Goal: Task Accomplishment & Management: Complete application form

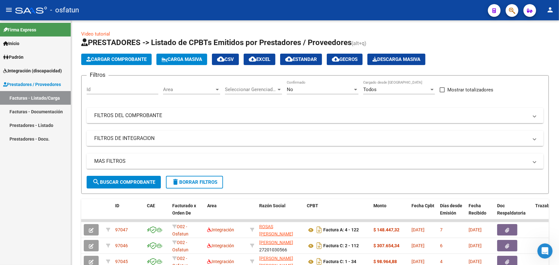
click at [114, 59] on span "Cargar Comprobante" at bounding box center [116, 59] width 60 height 6
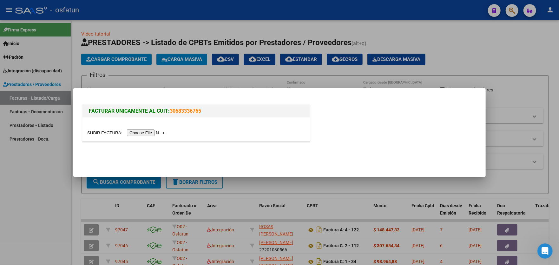
click at [151, 134] on input "file" at bounding box center [127, 132] width 80 height 7
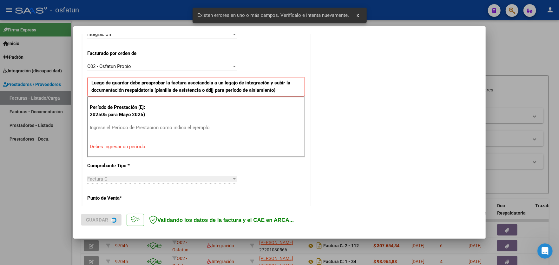
scroll to position [166, 0]
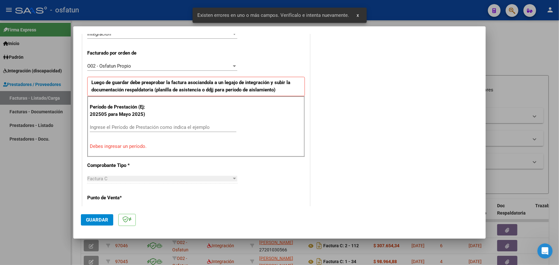
click at [156, 125] on input "Ingrese el Período de Prestación como indica el ejemplo" at bounding box center [163, 127] width 147 height 6
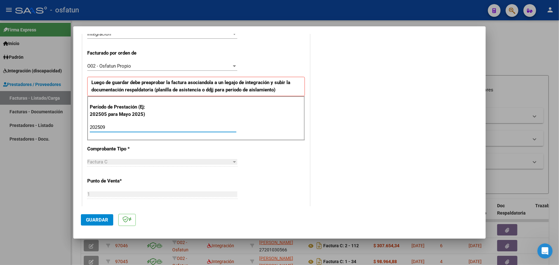
type input "202509"
click at [90, 218] on span "Guardar" at bounding box center [97, 220] width 22 height 6
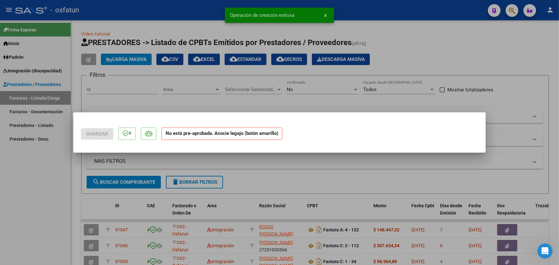
scroll to position [0, 0]
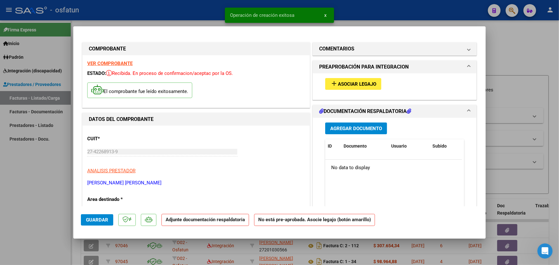
click at [360, 83] on span "Asociar Legajo" at bounding box center [357, 84] width 38 height 6
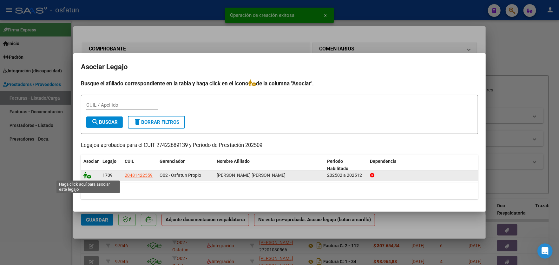
click at [89, 178] on icon at bounding box center [87, 175] width 8 height 7
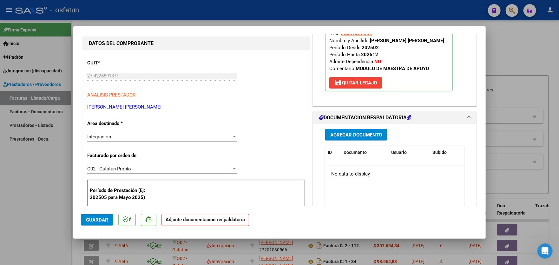
scroll to position [95, 0]
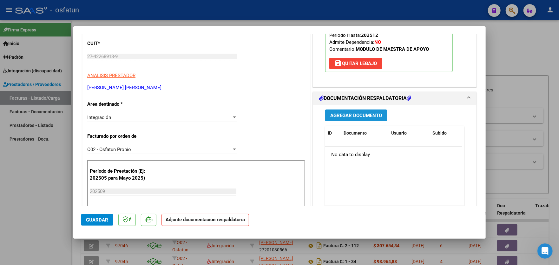
click at [369, 118] on button "Agregar Documento" at bounding box center [356, 115] width 62 height 12
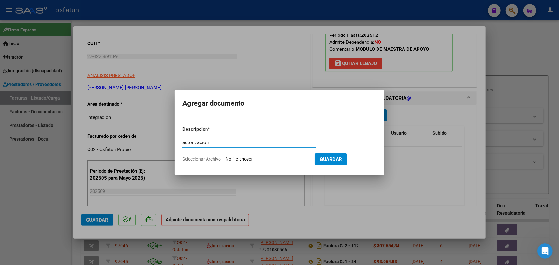
type input "autorización"
click at [282, 156] on input "Seleccionar Archivo" at bounding box center [268, 159] width 84 height 6
type input "C:\fakepath\autorizacion maestra 2025.pdf"
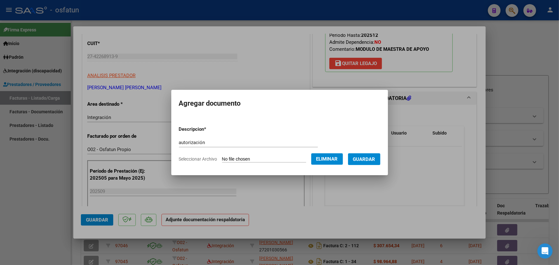
click at [371, 158] on span "Guardar" at bounding box center [364, 159] width 22 height 6
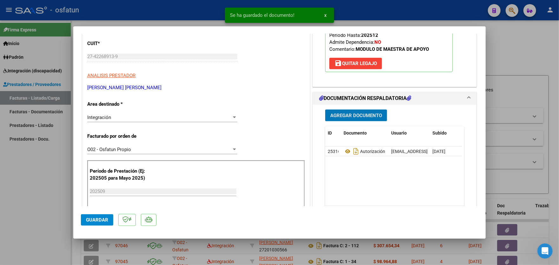
click at [364, 116] on span "Agregar Documento" at bounding box center [356, 116] width 52 height 6
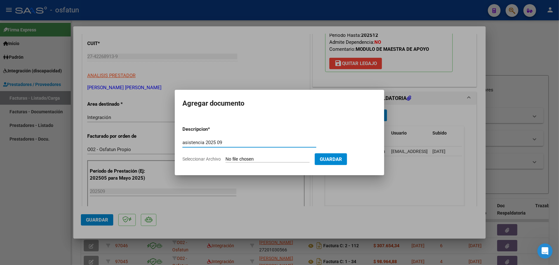
type input "asistencia 2025 09"
click at [276, 159] on input "Seleccionar Archivo" at bounding box center [268, 159] width 84 height 6
type input "C:\fakepath\septiembre planilla maestro.pdf"
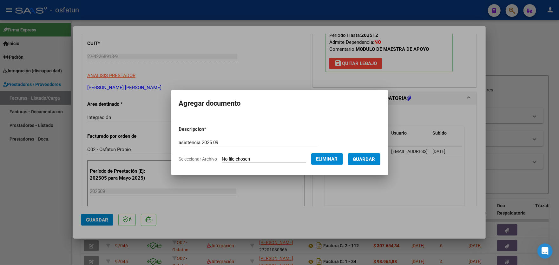
click at [372, 158] on span "Guardar" at bounding box center [364, 159] width 22 height 6
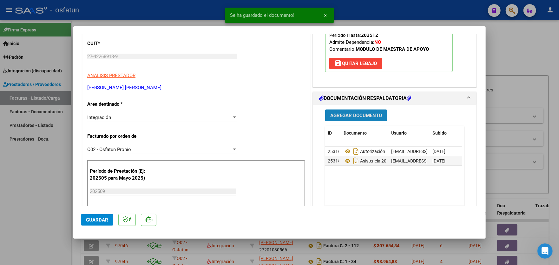
click at [362, 115] on span "Agregar Documento" at bounding box center [356, 116] width 52 height 6
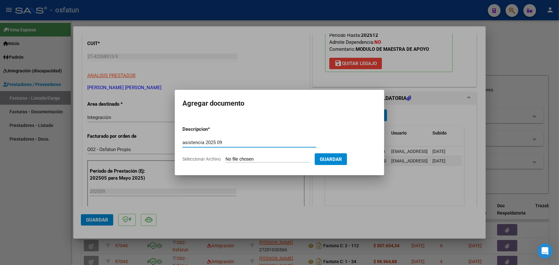
type input "asistencia 2025 09"
click at [295, 159] on input "Seleccionar Archivo" at bounding box center [268, 159] width 84 height 6
type input "C:\fakepath\septimebre maestro planilla 22.pdf"
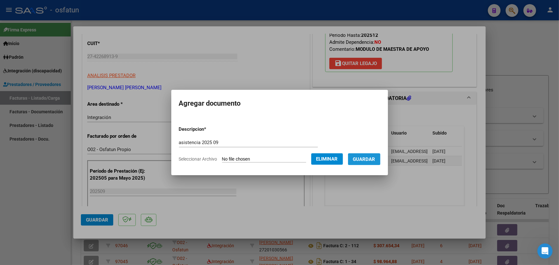
click at [369, 159] on span "Guardar" at bounding box center [364, 159] width 22 height 6
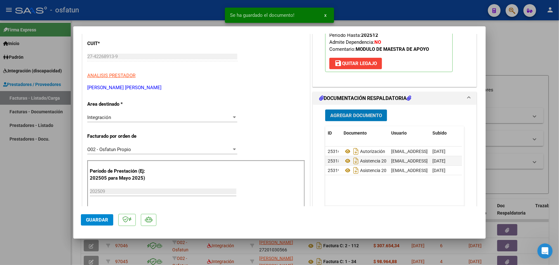
click at [97, 218] on span "Guardar" at bounding box center [97, 220] width 22 height 6
click at [31, 148] on div at bounding box center [279, 132] width 559 height 265
type input "$ 0,00"
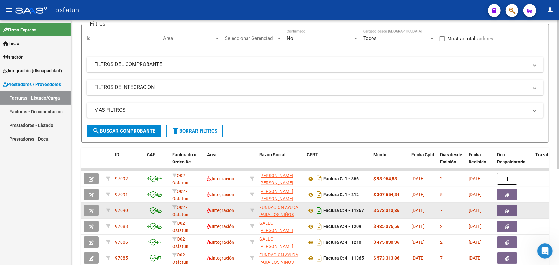
scroll to position [63, 0]
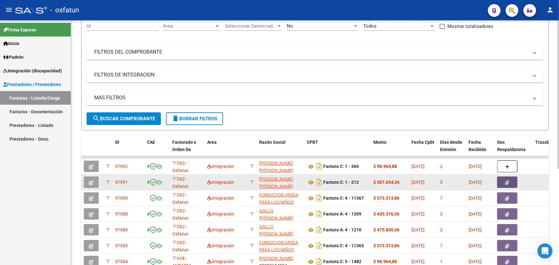
click at [510, 182] on button "button" at bounding box center [507, 181] width 20 height 11
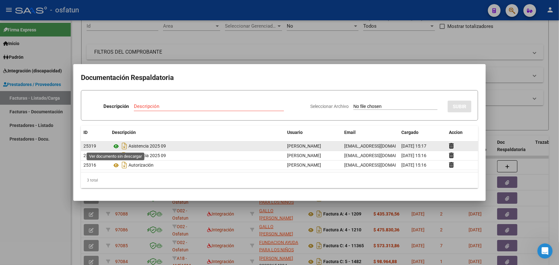
click at [117, 145] on icon at bounding box center [116, 146] width 8 height 8
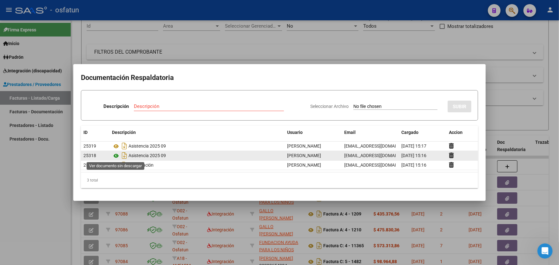
click at [114, 155] on icon at bounding box center [116, 156] width 8 height 8
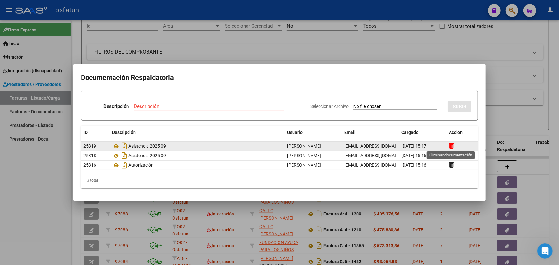
click at [450, 145] on icon at bounding box center [451, 146] width 5 height 6
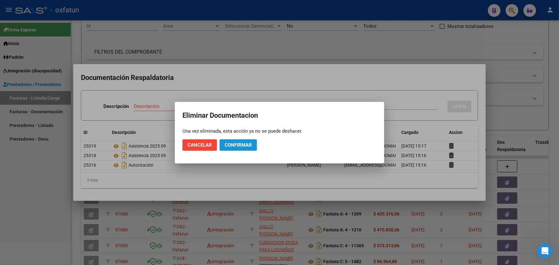
click at [233, 142] on span "Confirmar" at bounding box center [238, 145] width 27 height 6
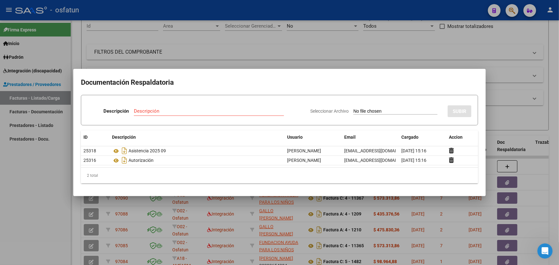
click at [28, 176] on div at bounding box center [279, 132] width 559 height 265
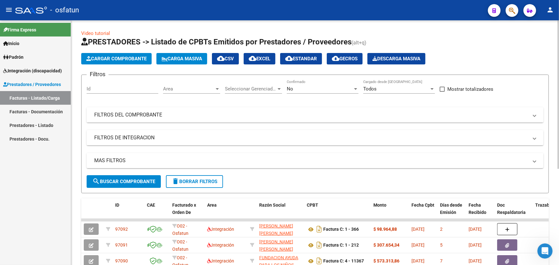
scroll to position [0, 0]
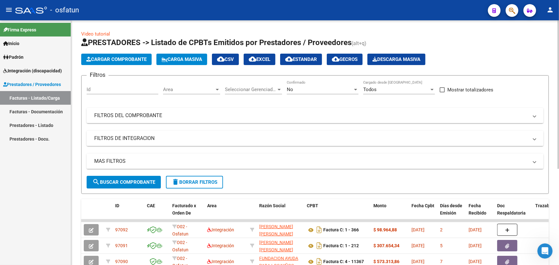
click at [112, 60] on span "Cargar Comprobante" at bounding box center [116, 59] width 60 height 6
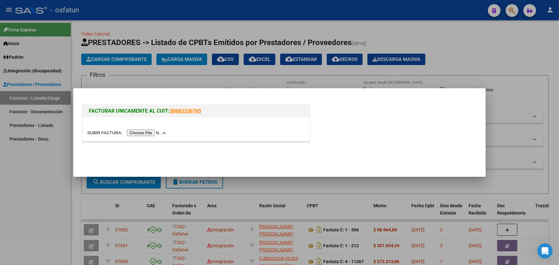
click at [151, 134] on input "file" at bounding box center [127, 132] width 80 height 7
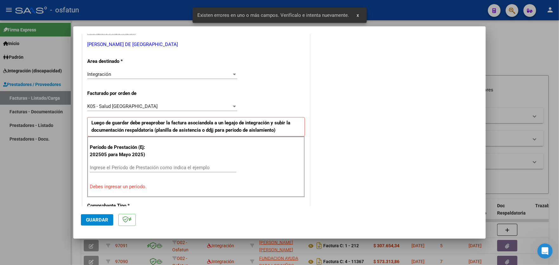
scroll to position [103, 0]
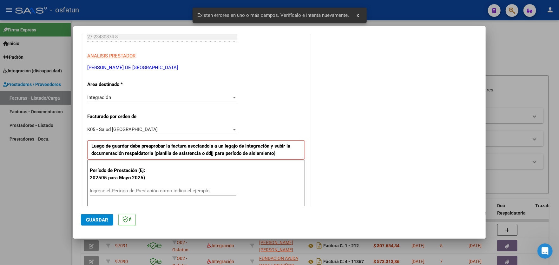
click at [207, 129] on div "K05 - Salud [GEOGRAPHIC_DATA]" at bounding box center [159, 130] width 144 height 6
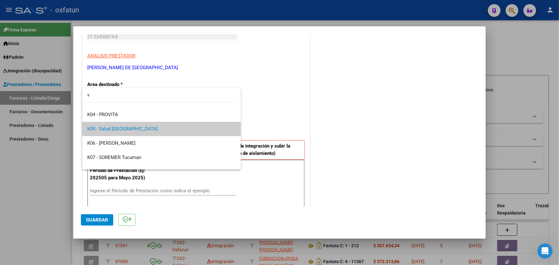
scroll to position [0, 0]
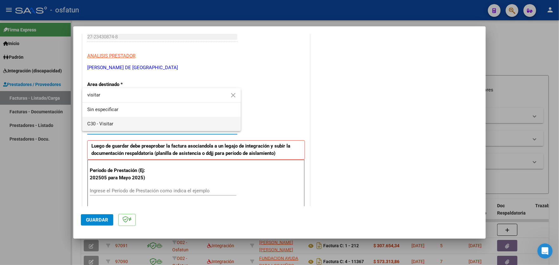
type input "visitar"
click at [207, 127] on span "C30 - Visitar" at bounding box center [161, 124] width 149 height 14
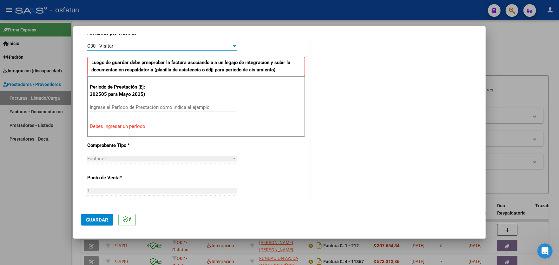
scroll to position [198, 0]
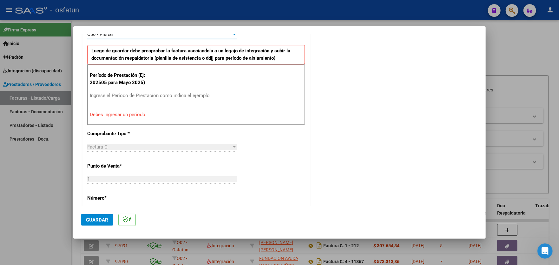
click at [176, 91] on div "Ingrese el Período de Prestación como indica el ejemplo" at bounding box center [163, 96] width 147 height 10
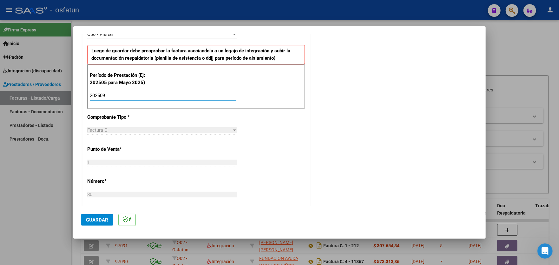
type input "202509"
click at [96, 219] on span "Guardar" at bounding box center [97, 220] width 22 height 6
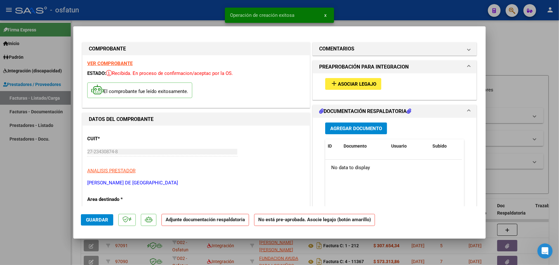
click at [354, 84] on span "Asociar Legajo" at bounding box center [357, 84] width 38 height 6
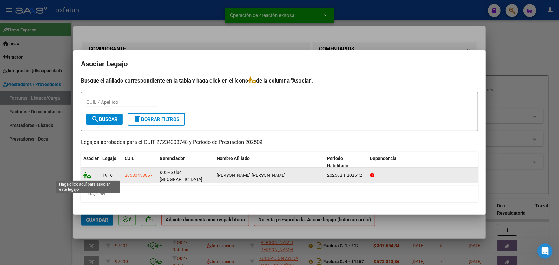
click at [87, 176] on icon at bounding box center [87, 175] width 8 height 7
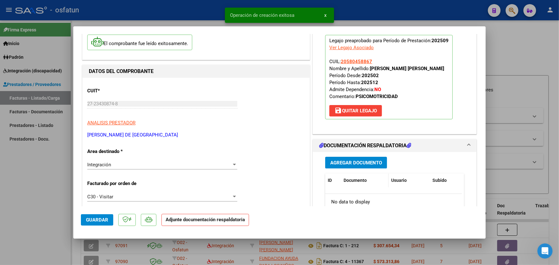
scroll to position [63, 0]
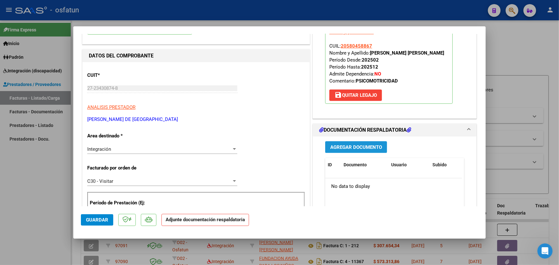
click at [361, 145] on span "Agregar Documento" at bounding box center [356, 147] width 52 height 6
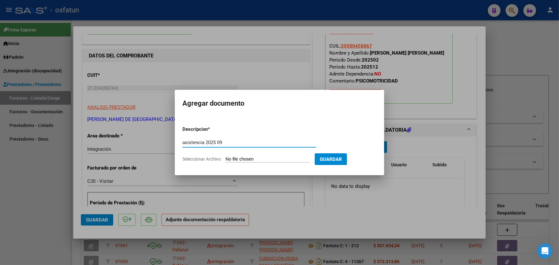
type input "asistencia 2025 09"
click at [270, 158] on input "Seleccionar Archivo" at bounding box center [268, 159] width 84 height 6
type input "C:\fakepath\Planilla asistencia Ale [DATE] (1).pdf"
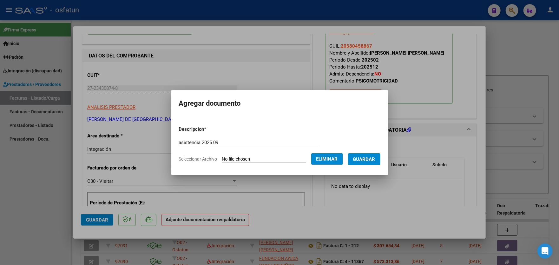
click at [371, 159] on span "Guardar" at bounding box center [364, 159] width 22 height 6
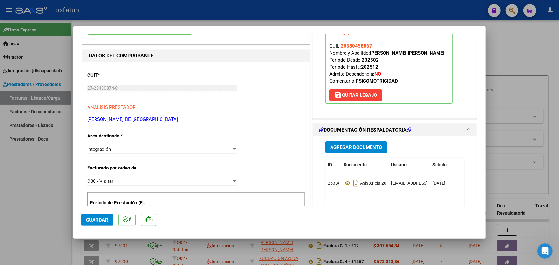
click at [215, 224] on mat-dialog-actions "Guardar" at bounding box center [279, 218] width 397 height 25
click at [93, 219] on span "Guardar" at bounding box center [97, 220] width 22 height 6
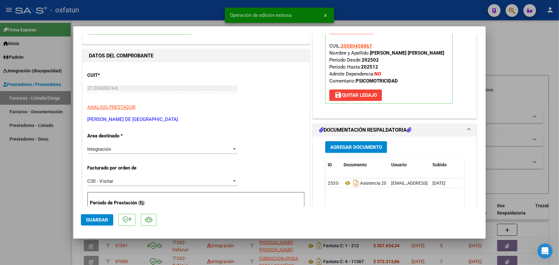
click at [17, 198] on div at bounding box center [279, 132] width 559 height 265
type input "$ 0,00"
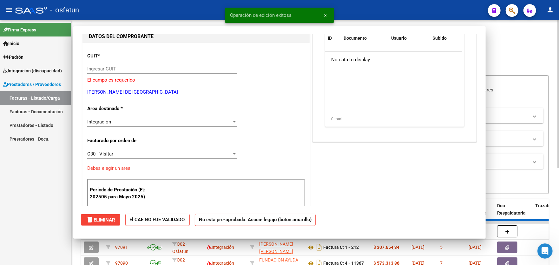
scroll to position [67, 0]
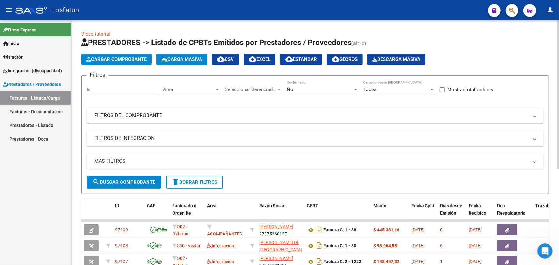
click at [107, 58] on span "Cargar Comprobante" at bounding box center [116, 59] width 60 height 6
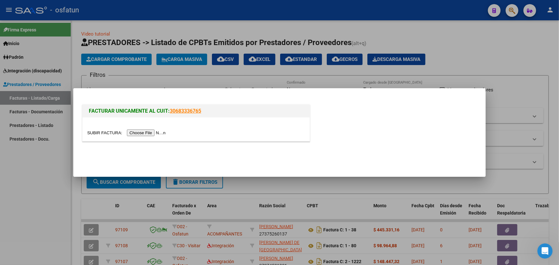
click at [148, 133] on input "file" at bounding box center [127, 132] width 80 height 7
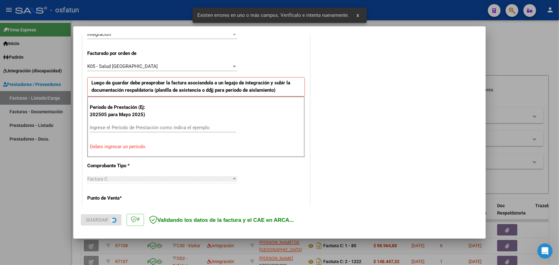
scroll to position [166, 0]
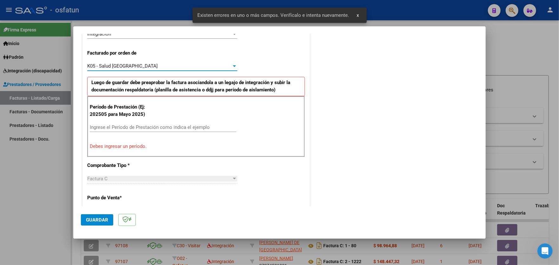
click at [182, 66] on div "K05 - Salud [GEOGRAPHIC_DATA]" at bounding box center [159, 66] width 144 height 6
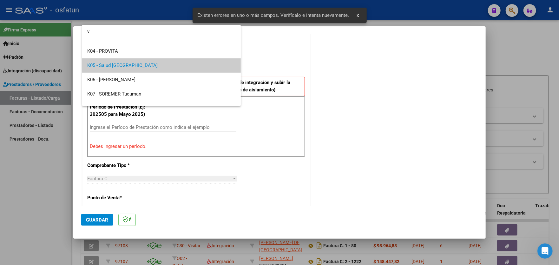
scroll to position [0, 0]
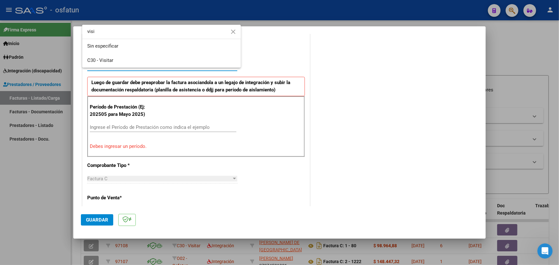
type input "visi"
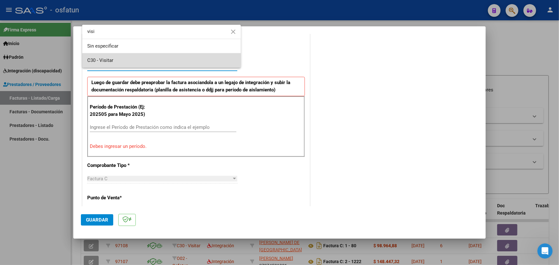
click at [183, 63] on span "C30 - Visitar" at bounding box center [161, 60] width 149 height 14
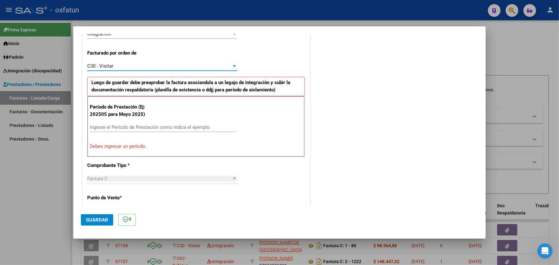
click at [164, 124] on input "Ingrese el Período de Prestación como indica el ejemplo" at bounding box center [163, 127] width 147 height 6
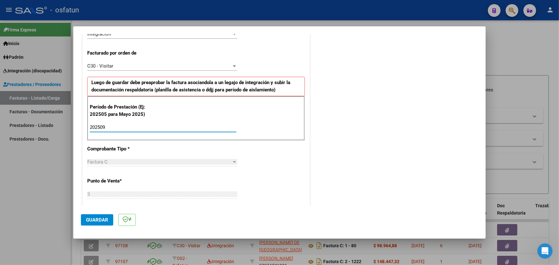
type input "202509"
click at [252, 192] on div "CUIT * 27-35555851-2 Ingresar CUIT ANALISIS PRESTADOR [PERSON_NAME] [PERSON_NAM…" at bounding box center [196, 220] width 227 height 546
click at [96, 220] on span "Guardar" at bounding box center [97, 220] width 22 height 6
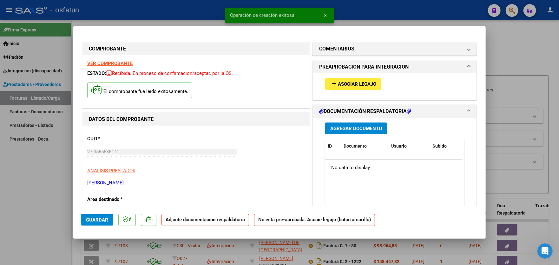
click at [358, 84] on span "Asociar Legajo" at bounding box center [357, 84] width 38 height 6
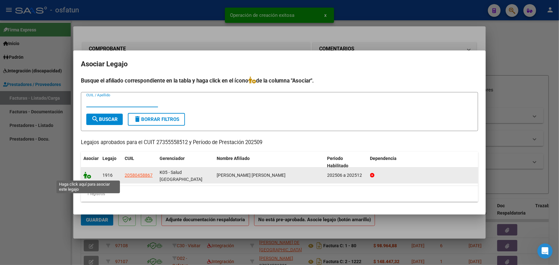
click at [89, 177] on icon at bounding box center [87, 175] width 8 height 7
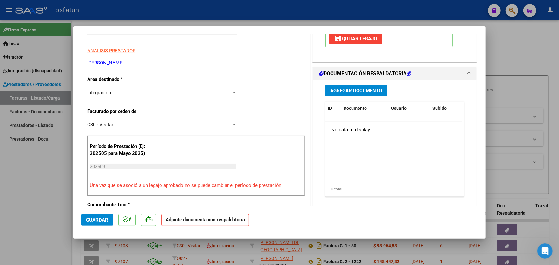
scroll to position [127, 0]
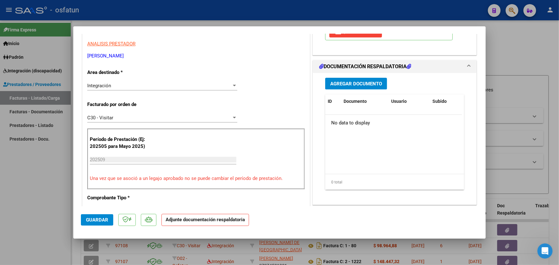
click at [364, 83] on span "Agregar Documento" at bounding box center [356, 84] width 52 height 6
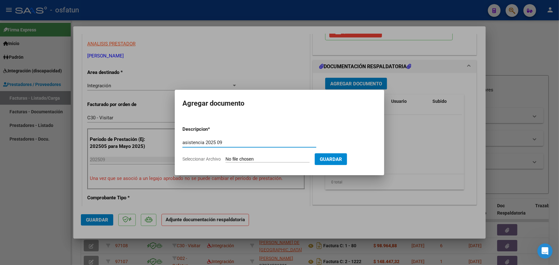
type input "asistencia 2025 09"
click at [273, 158] on input "Seleccionar Archivo" at bounding box center [268, 159] width 84 height 6
type input "C:\fakepath\Asistencia [PERSON_NAME].pdf"
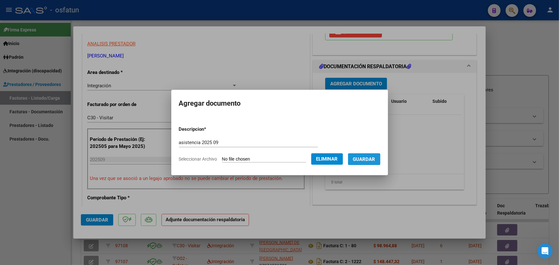
click at [374, 160] on span "Guardar" at bounding box center [364, 159] width 22 height 6
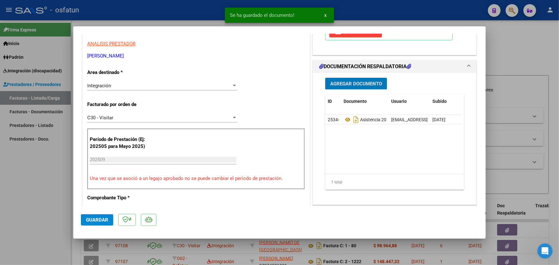
click at [101, 221] on span "Guardar" at bounding box center [97, 220] width 22 height 6
drag, startPoint x: 41, startPoint y: 187, endPoint x: 48, endPoint y: 165, distance: 23.1
click at [41, 187] on div at bounding box center [279, 132] width 559 height 265
type input "$ 0,00"
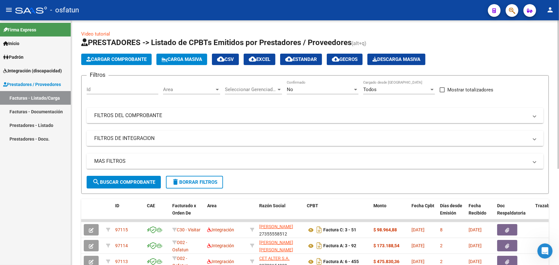
click at [115, 60] on span "Cargar Comprobante" at bounding box center [116, 59] width 60 height 6
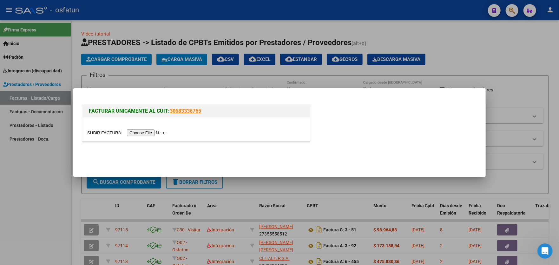
click at [153, 133] on input "file" at bounding box center [127, 132] width 80 height 7
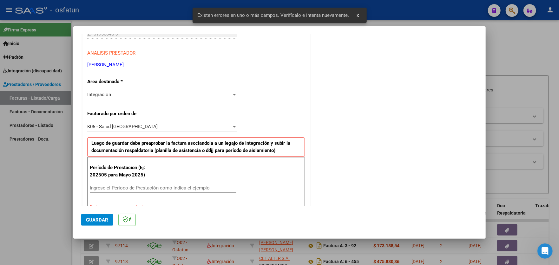
scroll to position [103, 0]
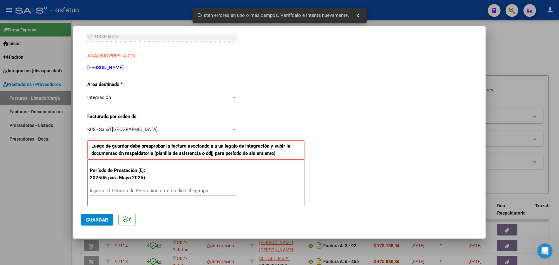
click at [162, 127] on div "K05 - Salud [GEOGRAPHIC_DATA]" at bounding box center [159, 130] width 144 height 6
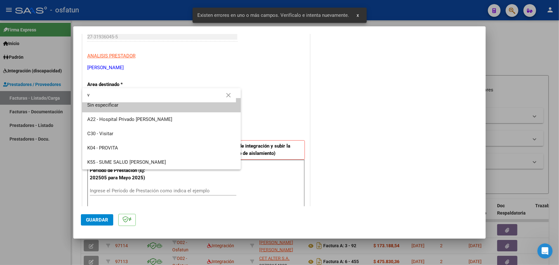
scroll to position [0, 0]
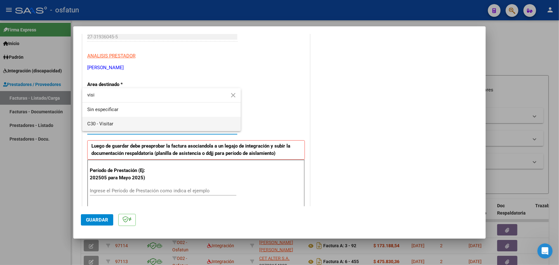
type input "visi"
click at [164, 127] on span "C30 - Visitar" at bounding box center [161, 124] width 149 height 14
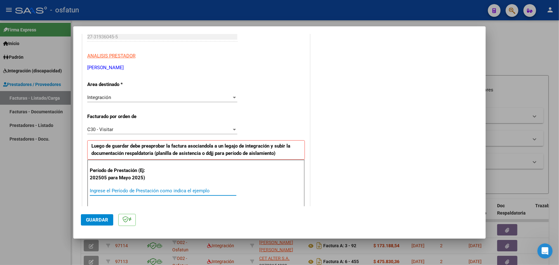
click at [161, 188] on input "Ingrese el Período de Prestación como indica el ejemplo" at bounding box center [163, 191] width 147 height 6
type input "202509"
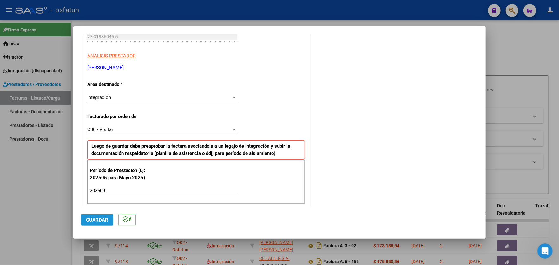
click at [96, 222] on span "Guardar" at bounding box center [97, 220] width 22 height 6
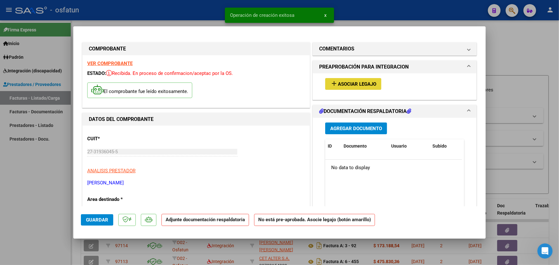
click at [351, 83] on span "Asociar Legajo" at bounding box center [357, 84] width 38 height 6
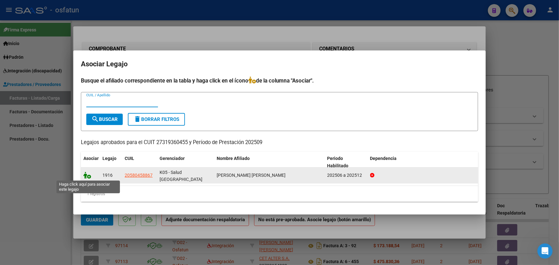
click at [88, 176] on icon at bounding box center [87, 175] width 8 height 7
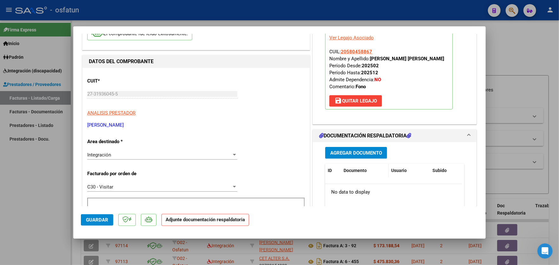
scroll to position [63, 0]
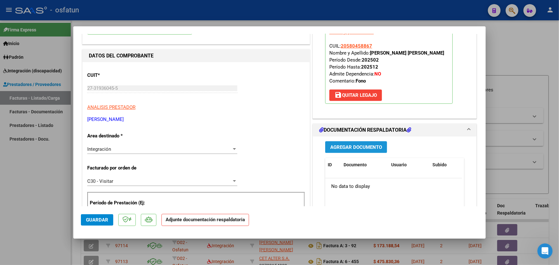
click at [359, 148] on span "Agregar Documento" at bounding box center [356, 147] width 52 height 6
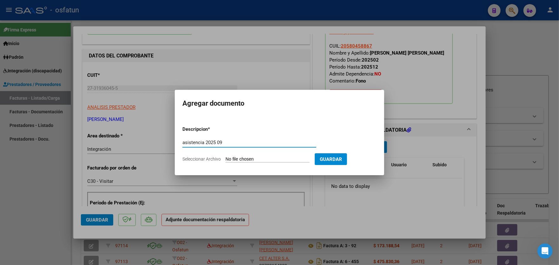
type input "asistencia 2025 09"
click at [267, 158] on input "Seleccionar Archivo" at bounding box center [268, 159] width 84 height 6
type input "C:\fakepath\Planilla de Asistencia [PERSON_NAME][DATE].pdf"
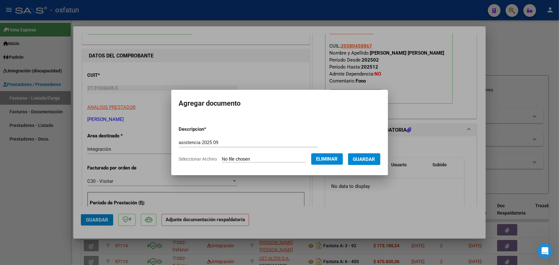
click at [367, 160] on span "Guardar" at bounding box center [364, 159] width 22 height 6
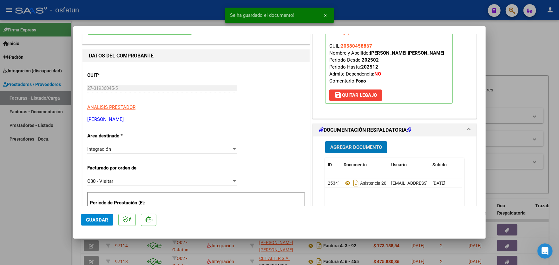
click at [96, 218] on span "Guardar" at bounding box center [97, 220] width 22 height 6
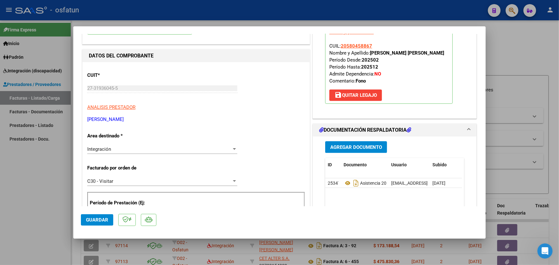
click at [38, 175] on div at bounding box center [279, 132] width 559 height 265
type input "$ 0,00"
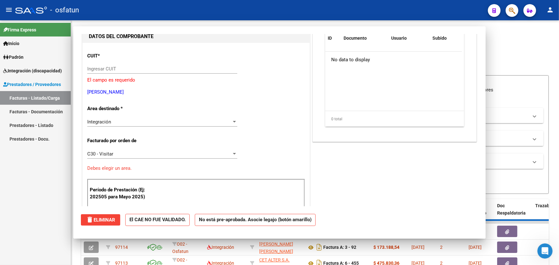
scroll to position [0, 0]
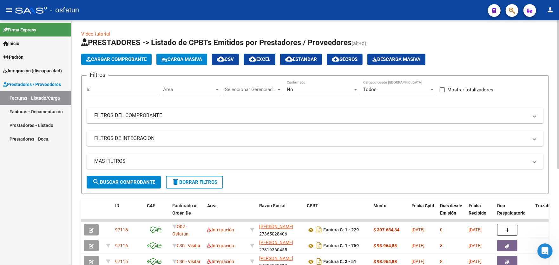
click at [119, 60] on span "Cargar Comprobante" at bounding box center [116, 59] width 60 height 6
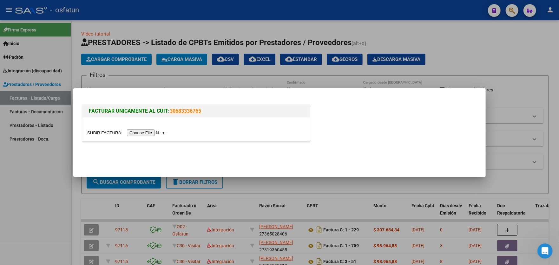
click at [149, 135] on input "file" at bounding box center [127, 132] width 80 height 7
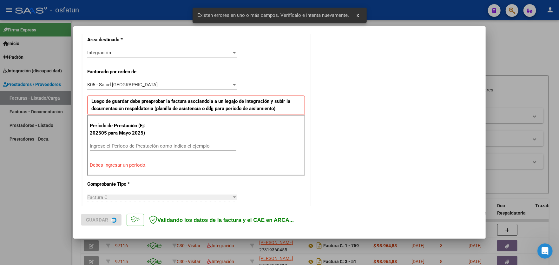
scroll to position [166, 0]
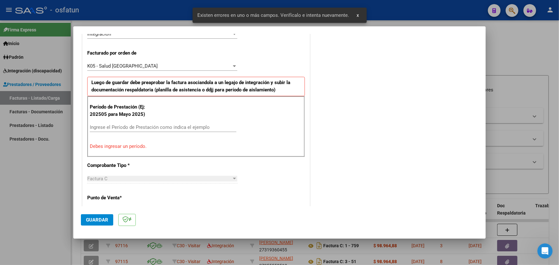
click at [166, 65] on div "K05 - Salud [GEOGRAPHIC_DATA]" at bounding box center [159, 66] width 144 height 6
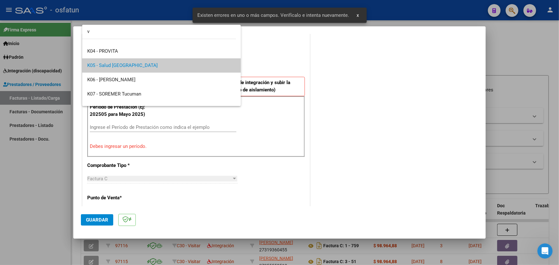
scroll to position [0, 0]
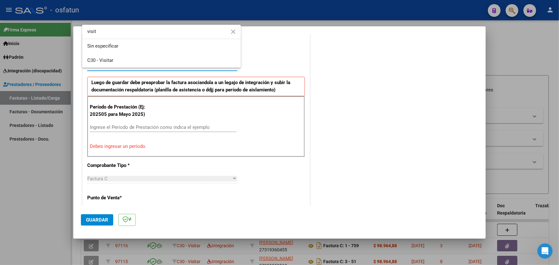
type input "visit"
click at [166, 65] on span "C30 - Visitar" at bounding box center [161, 60] width 149 height 14
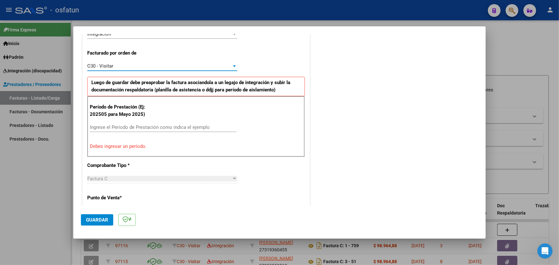
click at [158, 127] on input "Ingrese el Período de Prestación como indica el ejemplo" at bounding box center [163, 127] width 147 height 6
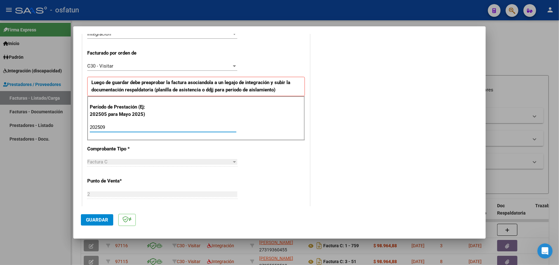
type input "202509"
click at [96, 222] on button "Guardar" at bounding box center [97, 219] width 32 height 11
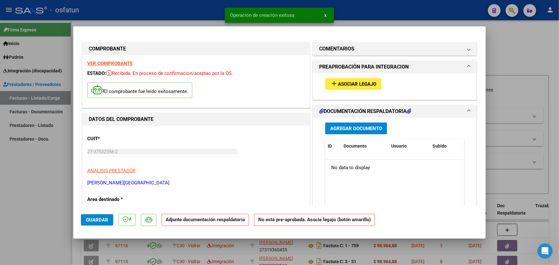
click at [356, 85] on span "Asociar Legajo" at bounding box center [357, 84] width 38 height 6
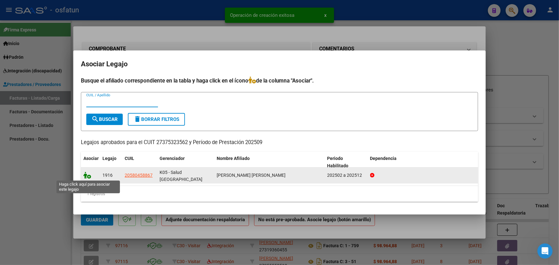
click at [90, 176] on icon at bounding box center [87, 175] width 8 height 7
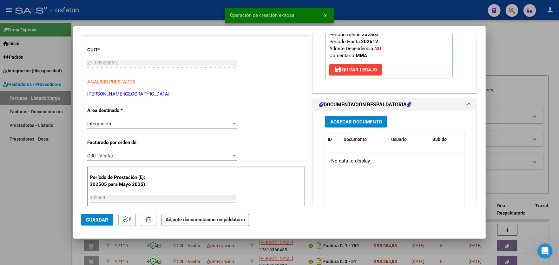
scroll to position [127, 0]
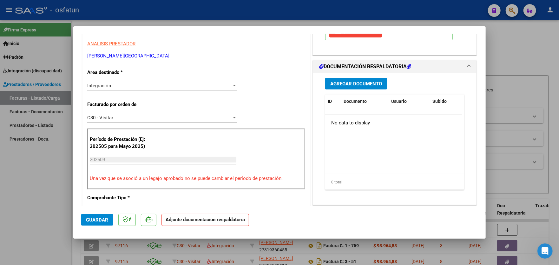
click at [348, 83] on span "Agregar Documento" at bounding box center [356, 84] width 52 height 6
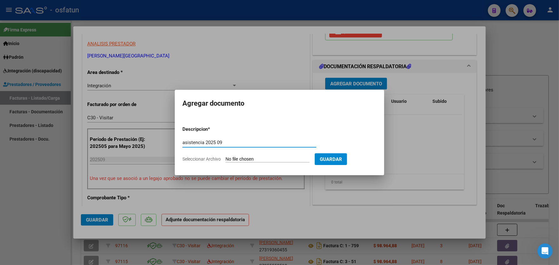
type input "asistencia 2025 09"
click at [251, 158] on input "Seleccionar Archivo" at bounding box center [268, 159] width 84 height 6
type input "C:\fakepath\[PERSON_NAME] .pdf"
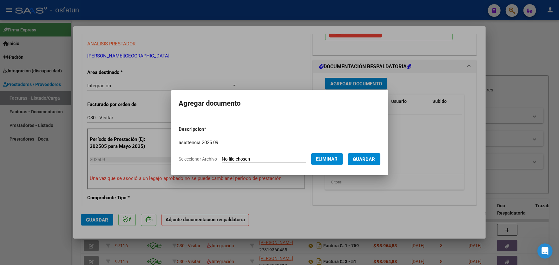
click at [370, 161] on span "Guardar" at bounding box center [364, 159] width 22 height 6
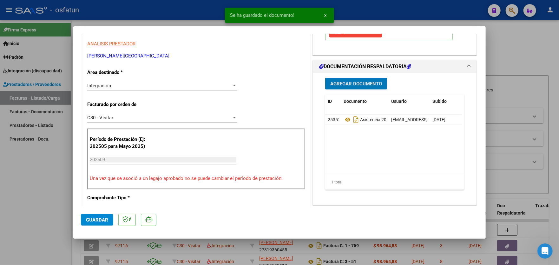
click at [98, 219] on span "Guardar" at bounding box center [97, 220] width 22 height 6
click at [25, 171] on div at bounding box center [279, 132] width 559 height 265
type input "$ 0,00"
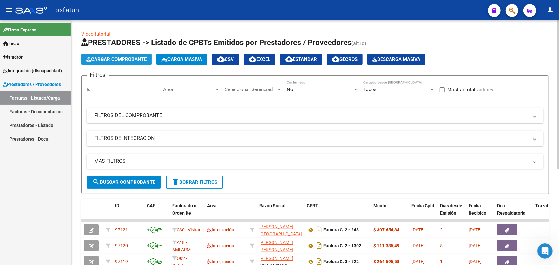
click at [140, 59] on span "Cargar Comprobante" at bounding box center [116, 59] width 60 height 6
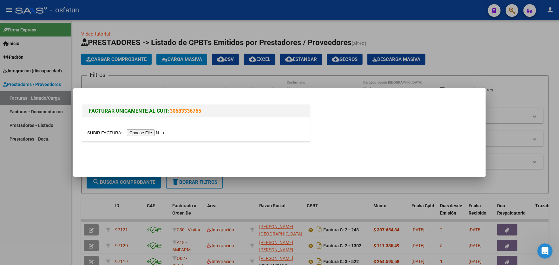
click at [157, 134] on input "file" at bounding box center [127, 132] width 80 height 7
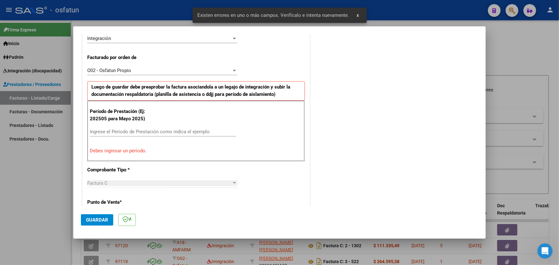
scroll to position [198, 0]
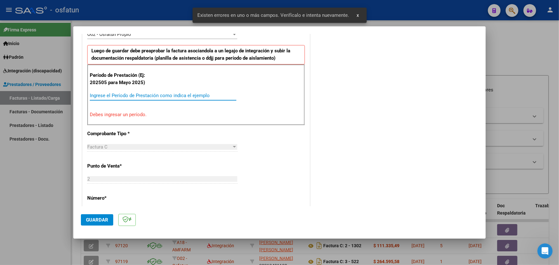
click at [166, 93] on input "Ingrese el Período de Prestación como indica el ejemplo" at bounding box center [163, 96] width 147 height 6
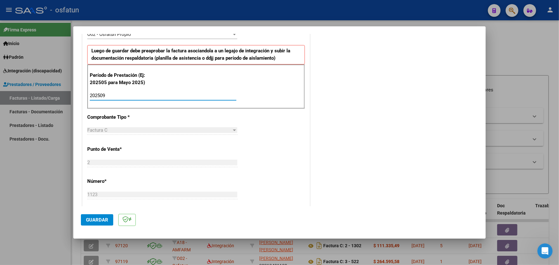
type input "202509"
click at [96, 220] on span "Guardar" at bounding box center [97, 220] width 22 height 6
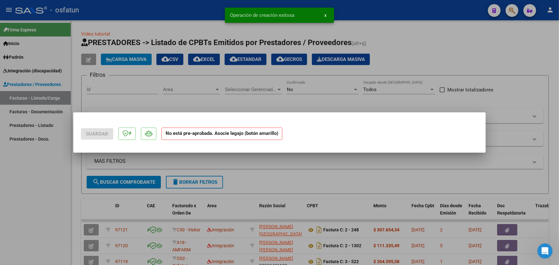
scroll to position [0, 0]
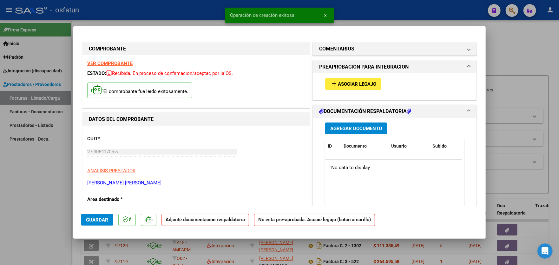
click at [358, 86] on span "Asociar Legajo" at bounding box center [357, 84] width 38 height 6
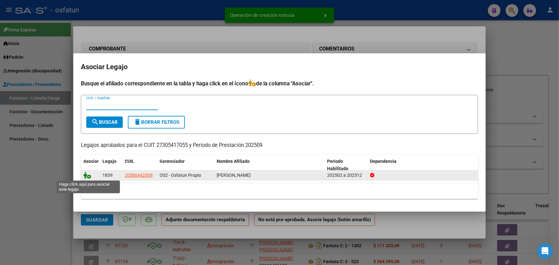
click at [88, 177] on icon at bounding box center [87, 175] width 8 height 7
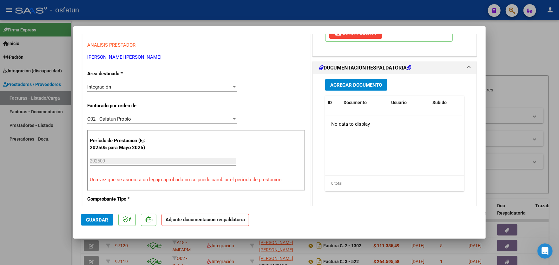
scroll to position [127, 0]
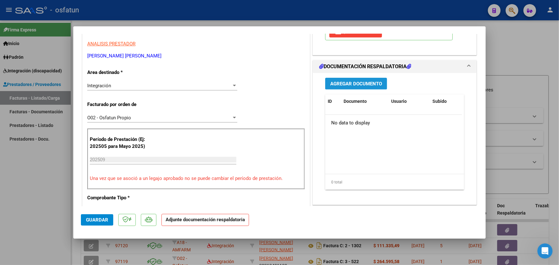
click at [351, 85] on span "Agregar Documento" at bounding box center [356, 84] width 52 height 6
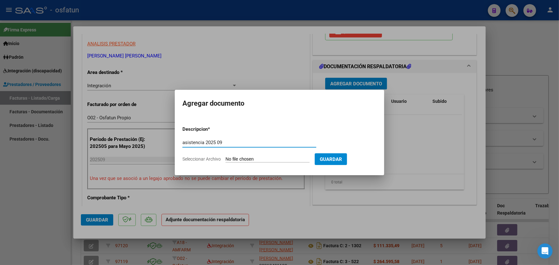
type input "asistencia 2025 09"
click at [255, 158] on input "Seleccionar Archivo" at bounding box center [268, 159] width 84 height 6
type input "C:\fakepath\CamScanner [DATE] 17.35.pdf"
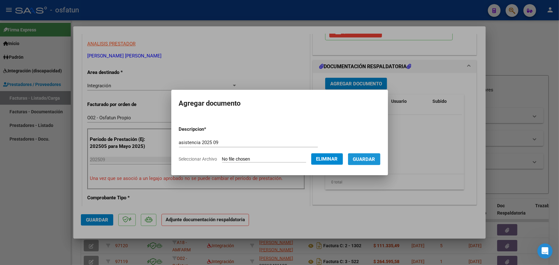
click at [373, 162] on button "Guardar" at bounding box center [364, 159] width 32 height 12
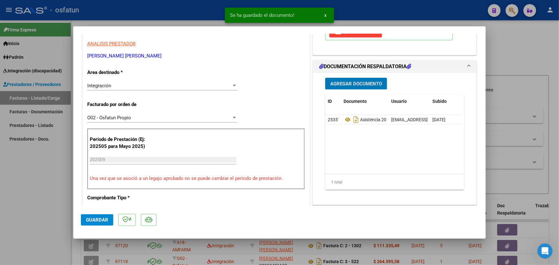
click at [353, 85] on span "Agregar Documento" at bounding box center [356, 84] width 52 height 6
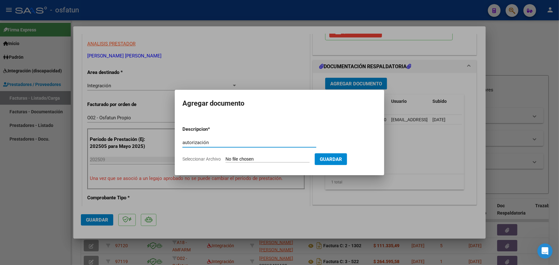
type input "autorización"
click at [271, 157] on input "Seleccionar Archivo" at bounding box center [268, 159] width 84 height 6
type input "C:\fakepath\order_3126804.pdf"
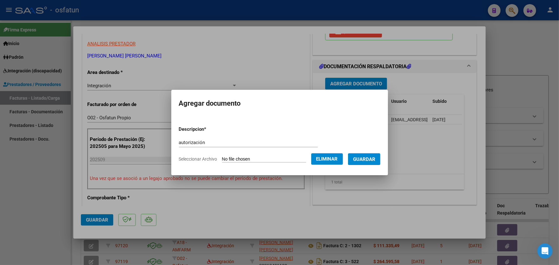
click at [372, 156] on span "Guardar" at bounding box center [364, 159] width 22 height 6
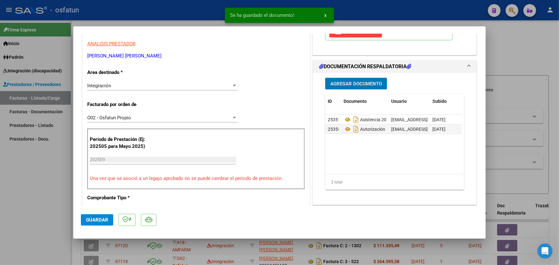
click at [95, 219] on span "Guardar" at bounding box center [97, 220] width 22 height 6
click at [35, 191] on div at bounding box center [279, 132] width 559 height 265
type input "$ 0,00"
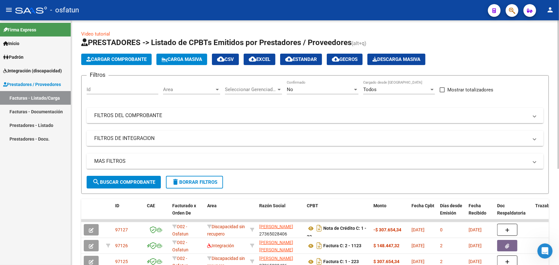
click at [112, 58] on span "Cargar Comprobante" at bounding box center [116, 59] width 60 height 6
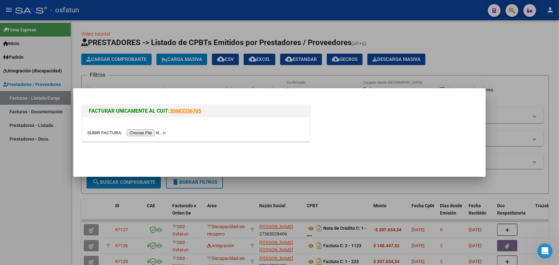
click at [149, 131] on input "file" at bounding box center [127, 132] width 80 height 7
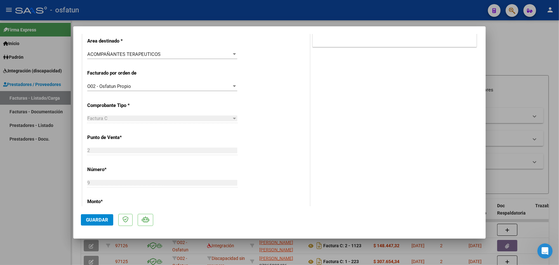
scroll to position [158, 0]
click at [222, 87] on div "O02 - Osfatun Propio" at bounding box center [159, 86] width 144 height 6
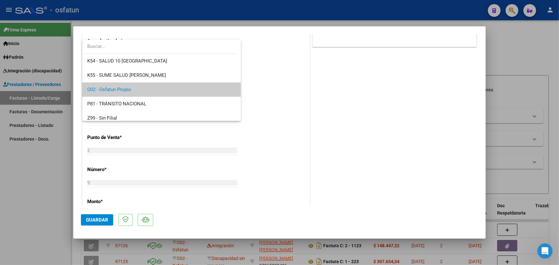
scroll to position [333, 0]
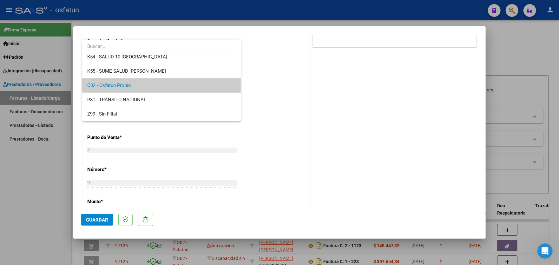
click at [271, 159] on div at bounding box center [279, 132] width 559 height 265
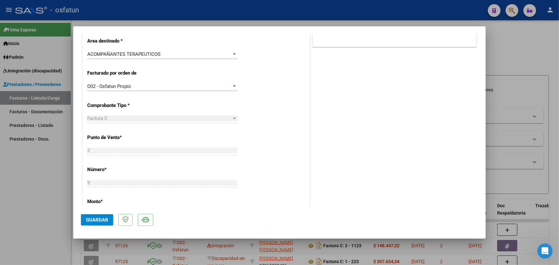
click at [97, 219] on span "Guardar" at bounding box center [97, 220] width 22 height 6
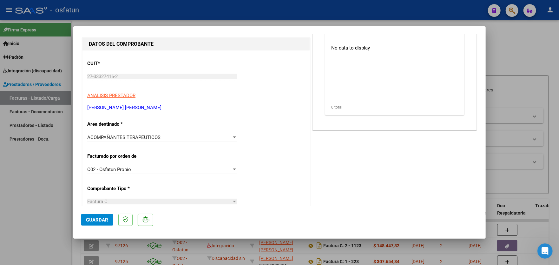
scroll to position [95, 0]
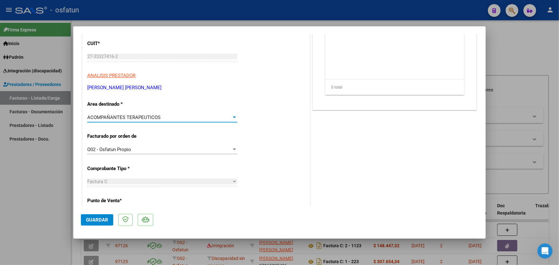
click at [226, 116] on div "ACOMPAÑANTES TERAPEUTICOS" at bounding box center [159, 118] width 144 height 6
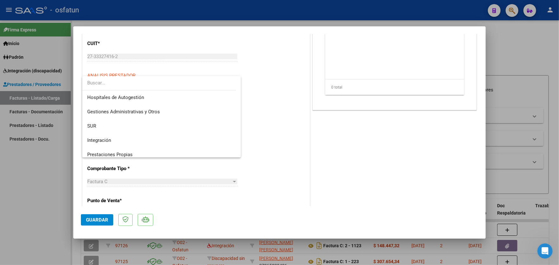
scroll to position [95, 0]
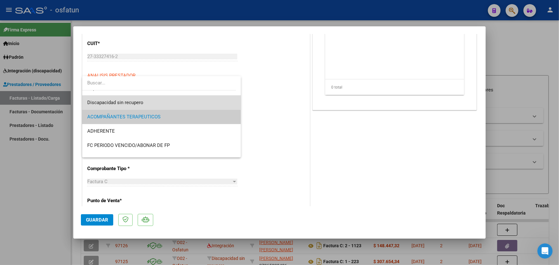
click at [171, 102] on span "Discapacidad sin recupero" at bounding box center [161, 103] width 149 height 14
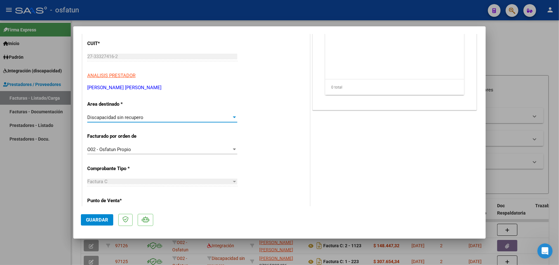
click at [95, 220] on span "Guardar" at bounding box center [97, 220] width 22 height 6
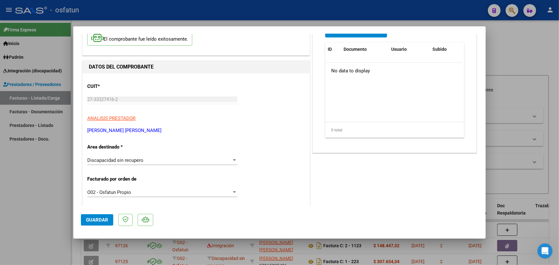
scroll to position [63, 0]
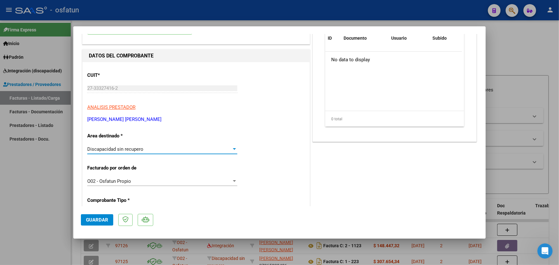
click at [195, 149] on div "Discapacidad sin recupero" at bounding box center [159, 149] width 144 height 6
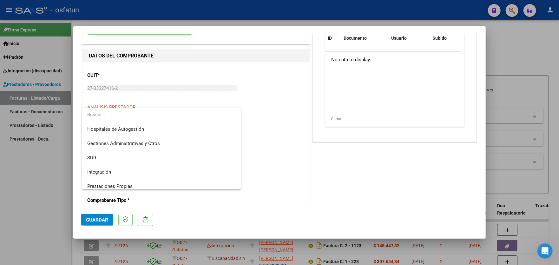
scroll to position [81, 0]
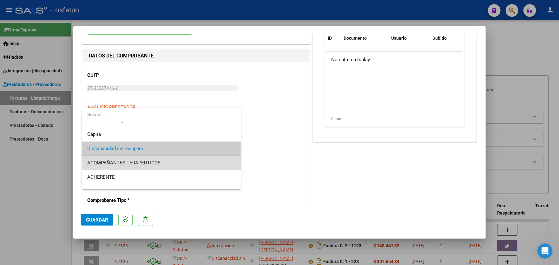
click at [194, 163] on span "ACOMPAÑANTES TERAPEUTICOS" at bounding box center [161, 163] width 149 height 14
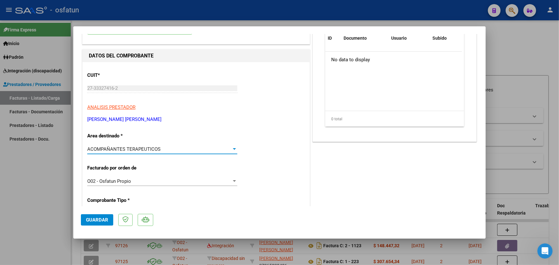
click at [93, 219] on span "Guardar" at bounding box center [97, 220] width 22 height 6
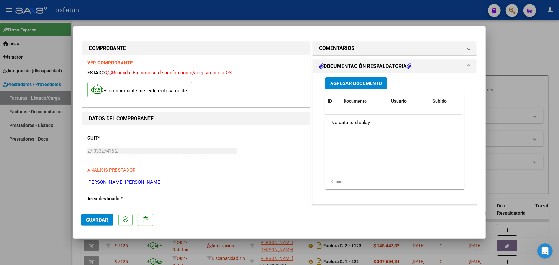
scroll to position [0, 0]
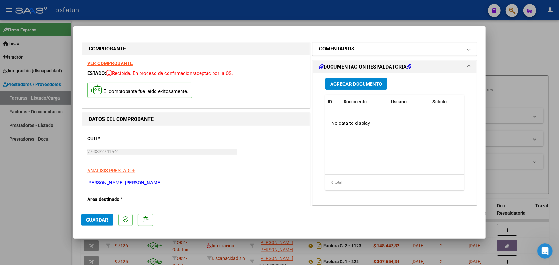
click at [360, 52] on mat-panel-title "COMENTARIOS" at bounding box center [390, 49] width 143 height 8
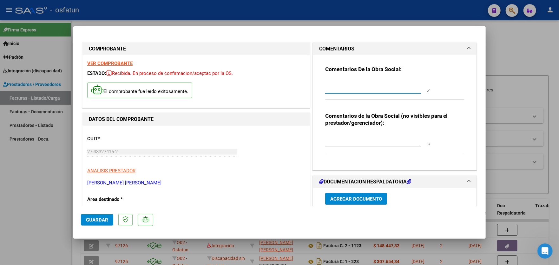
click at [354, 85] on textarea at bounding box center [377, 85] width 105 height 13
type textarea "f"
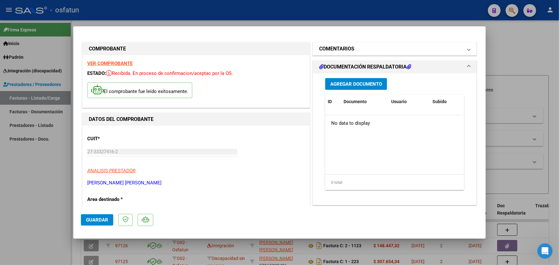
click at [344, 52] on h1 "COMENTARIOS" at bounding box center [336, 49] width 35 height 8
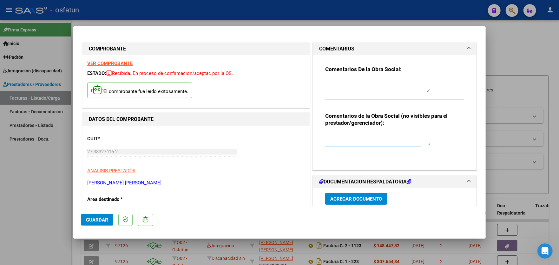
click at [334, 139] on textarea at bounding box center [377, 139] width 105 height 13
paste textarea "30351967"
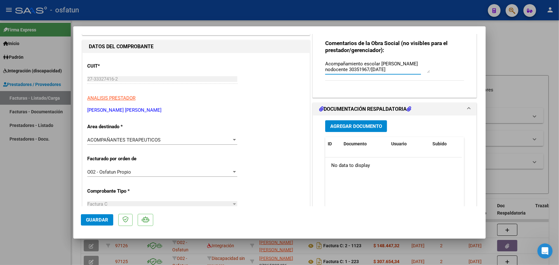
scroll to position [95, 0]
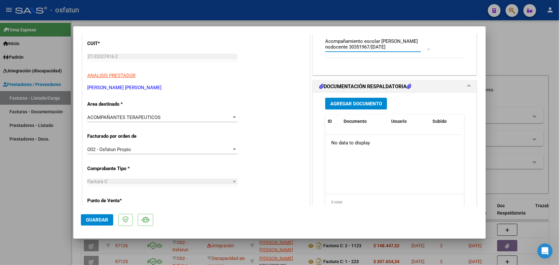
type textarea "Acompañamiento escolar [PERSON_NAME] nodocente 30351967/[DATE]"
click at [357, 102] on span "Agregar Documento" at bounding box center [356, 104] width 52 height 6
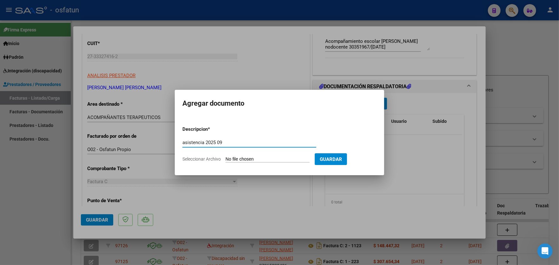
type input "asistencia 2025 09"
click at [281, 158] on input "Seleccionar Archivo" at bounding box center [268, 159] width 84 height 6
type input "C:\fakepath\20251008_124050.jpg"
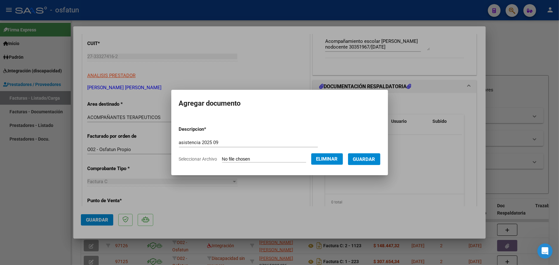
click at [368, 160] on span "Guardar" at bounding box center [364, 159] width 22 height 6
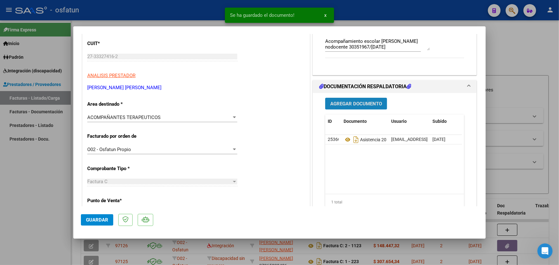
click at [359, 106] on span "Agregar Documento" at bounding box center [356, 104] width 52 height 6
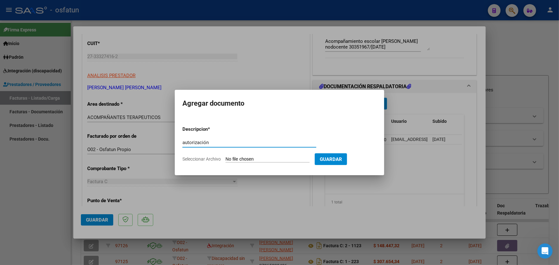
type input "autorización"
click at [282, 156] on app-file-uploader "Seleccionar Archivo" at bounding box center [248, 159] width 132 height 6
click at [282, 158] on input "Seleccionar Archivo" at bounding box center [268, 159] width 84 height 6
type input "C:\fakepath\order_3531823 (1).pdf"
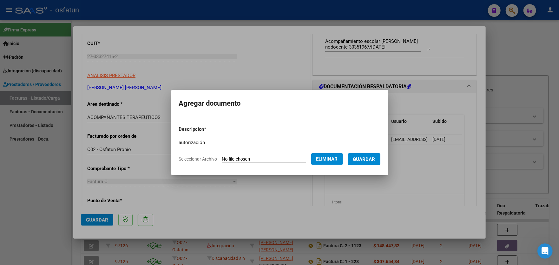
click at [368, 156] on span "Guardar" at bounding box center [364, 159] width 22 height 6
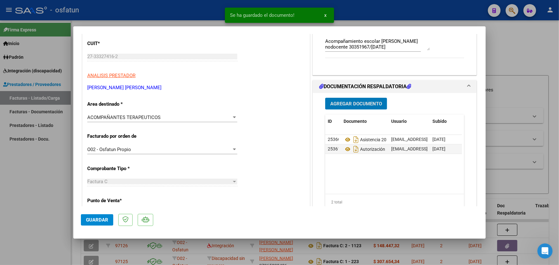
click at [99, 222] on span "Guardar" at bounding box center [97, 220] width 22 height 6
click at [30, 182] on div at bounding box center [279, 132] width 559 height 265
type input "$ 0,00"
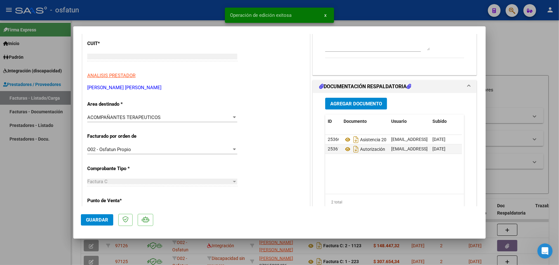
scroll to position [0, 0]
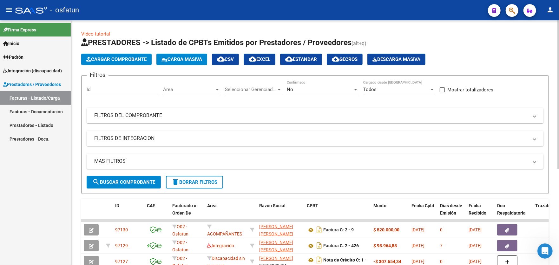
click at [111, 58] on span "Cargar Comprobante" at bounding box center [116, 59] width 60 height 6
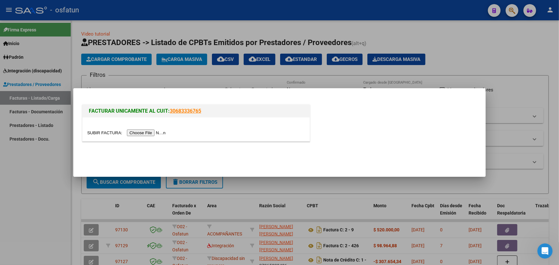
click at [147, 134] on input "file" at bounding box center [127, 132] width 80 height 7
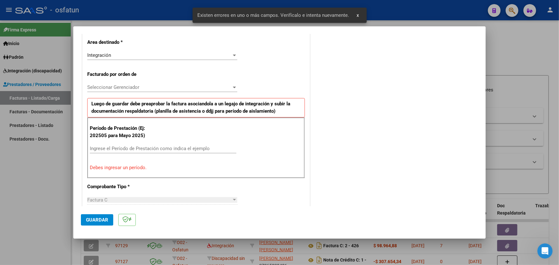
scroll to position [103, 0]
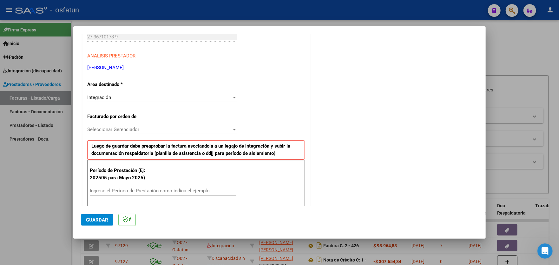
click at [138, 129] on span "Seleccionar Gerenciador" at bounding box center [159, 130] width 144 height 6
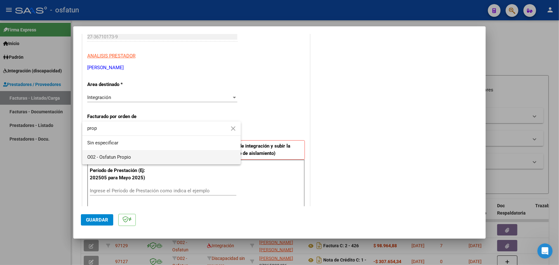
type input "prop"
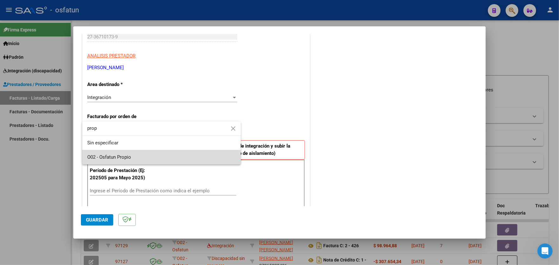
click at [135, 159] on span "O02 - Osfatun Propio" at bounding box center [161, 157] width 149 height 14
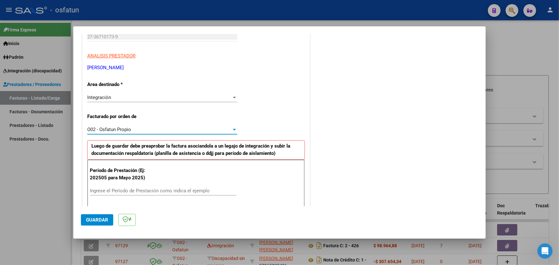
click at [144, 192] on input "Ingrese el Período de Prestación como indica el ejemplo" at bounding box center [163, 191] width 147 height 6
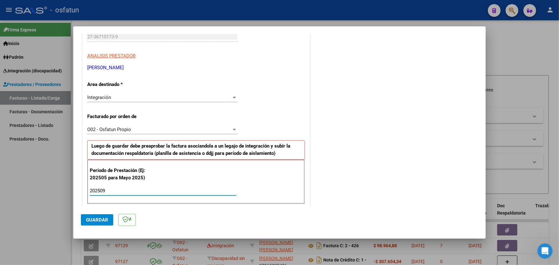
type input "202509"
click at [97, 219] on span "Guardar" at bounding box center [97, 220] width 22 height 6
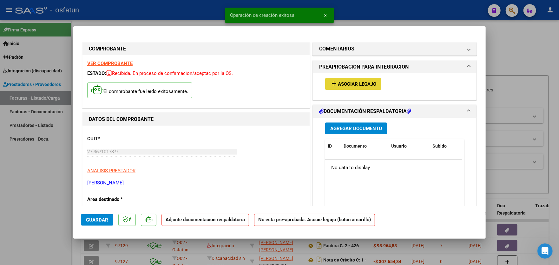
click at [367, 87] on button "add Asociar Legajo" at bounding box center [353, 84] width 56 height 12
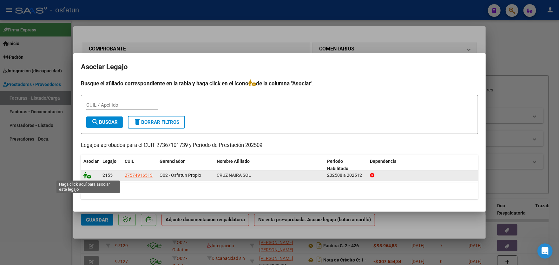
click at [88, 176] on icon at bounding box center [87, 175] width 8 height 7
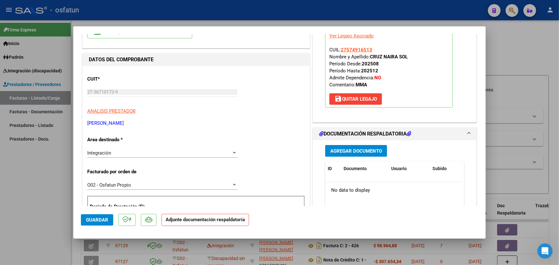
scroll to position [63, 0]
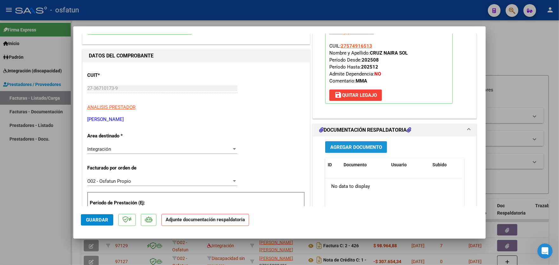
click at [360, 144] on span "Agregar Documento" at bounding box center [356, 147] width 52 height 6
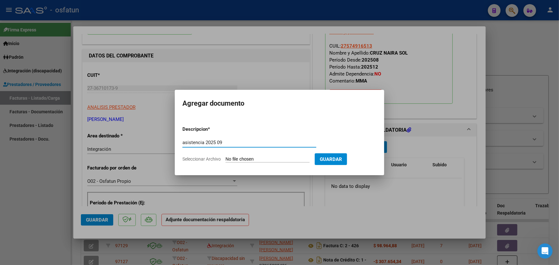
type input "asistencia 2025 09"
click at [273, 158] on input "Seleccionar Archivo" at bounding box center [268, 159] width 84 height 6
type input "C:\fakepath\ASIST-PEDAGOGIA-ESPECIAL.pdf"
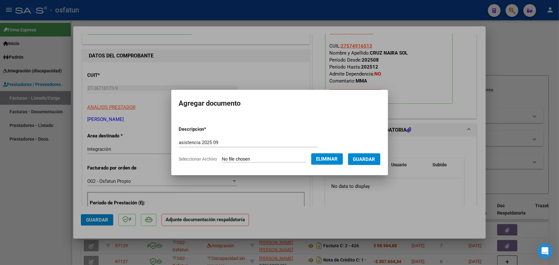
click at [370, 160] on span "Guardar" at bounding box center [364, 159] width 22 height 6
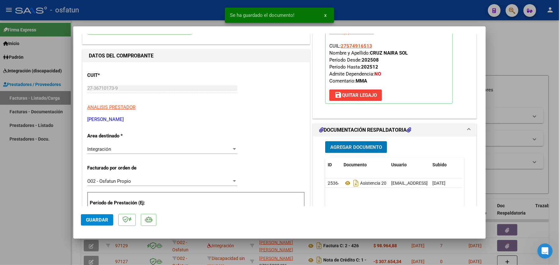
click at [362, 146] on span "Agregar Documento" at bounding box center [356, 147] width 52 height 6
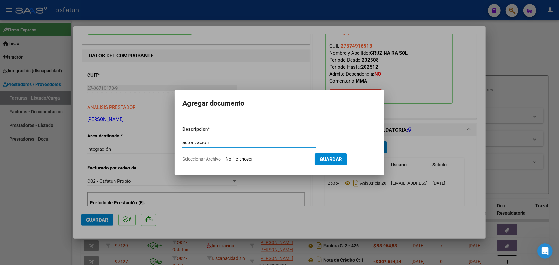
type input "autorización"
click at [274, 155] on form "Descripcion * autorización Escriba aquí una descripcion Seleccionar Archivo Gua…" at bounding box center [279, 144] width 194 height 46
click at [274, 156] on input "Seleccionar Archivo" at bounding box center [268, 159] width 84 height 6
type input "C:\fakepath\order_3506517.pdf"
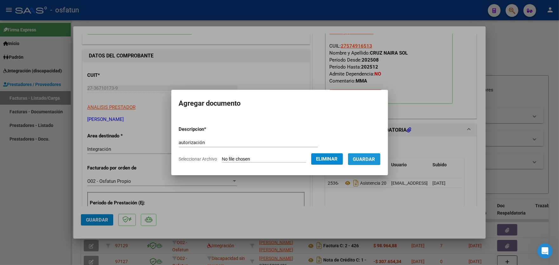
click at [372, 160] on span "Guardar" at bounding box center [364, 159] width 22 height 6
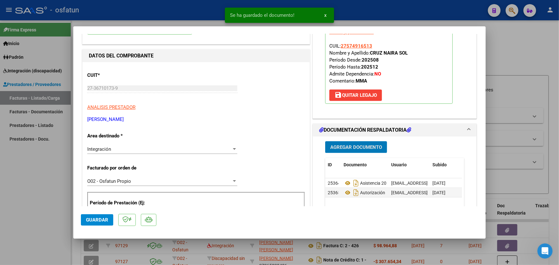
click at [91, 219] on span "Guardar" at bounding box center [97, 220] width 22 height 6
click at [22, 178] on div at bounding box center [279, 132] width 559 height 265
type input "$ 0,00"
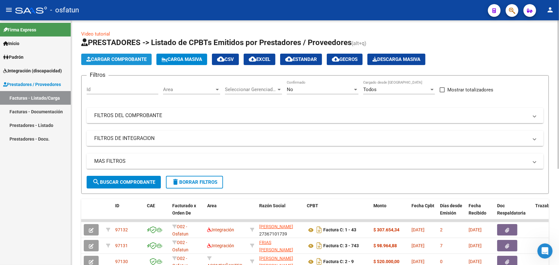
click at [113, 59] on span "Cargar Comprobante" at bounding box center [116, 59] width 60 height 6
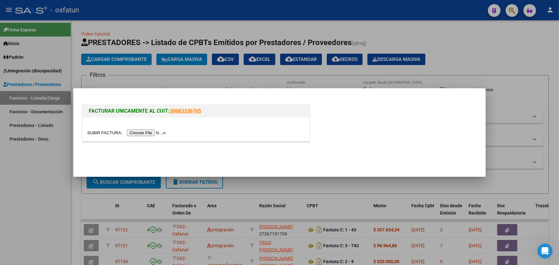
click at [147, 133] on input "file" at bounding box center [127, 132] width 80 height 7
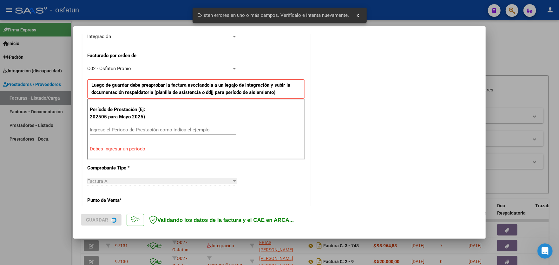
scroll to position [166, 0]
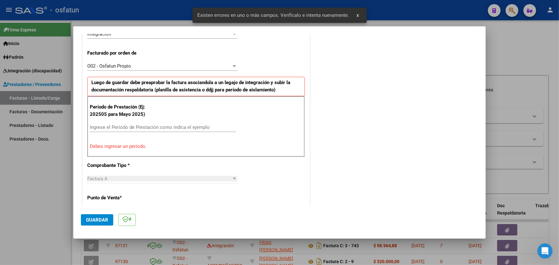
click at [132, 125] on input "Ingrese el Período de Prestación como indica el ejemplo" at bounding box center [163, 127] width 147 height 6
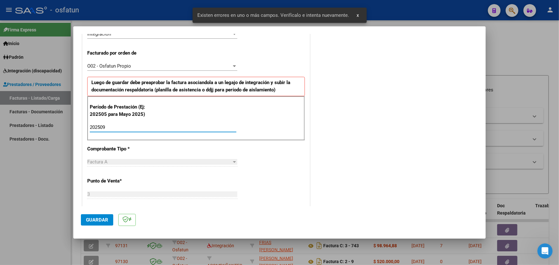
type input "202509"
click at [94, 218] on span "Guardar" at bounding box center [97, 220] width 22 height 6
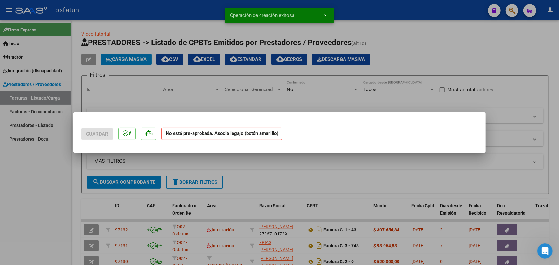
scroll to position [0, 0]
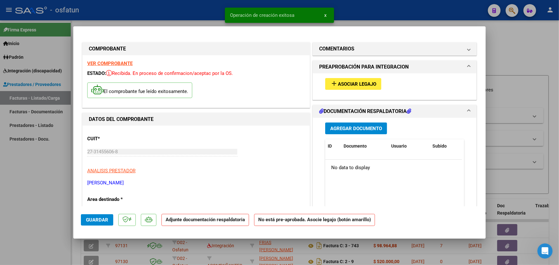
click at [361, 85] on span "Asociar Legajo" at bounding box center [357, 84] width 38 height 6
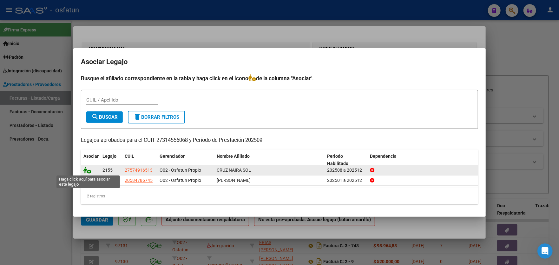
click at [89, 170] on icon at bounding box center [87, 170] width 8 height 7
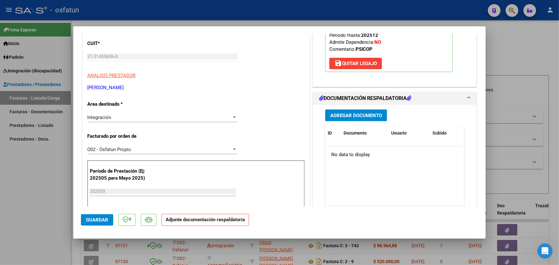
scroll to position [127, 0]
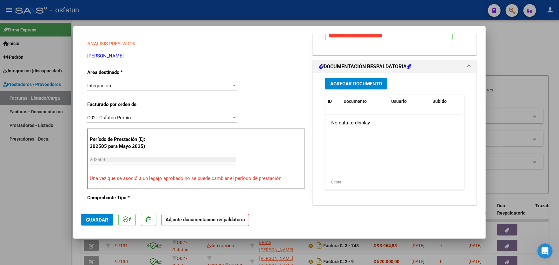
click at [357, 87] on button "Agregar Documento" at bounding box center [356, 84] width 62 height 12
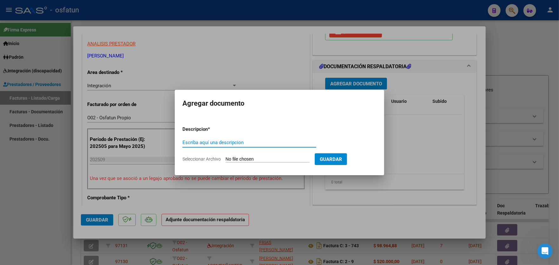
click at [222, 141] on input "Escriba aquí una descripcion" at bounding box center [249, 143] width 134 height 6
type input "autorización"
click at [244, 162] on input "Seleccionar Archivo" at bounding box center [268, 159] width 84 height 6
type input "C:\fakepath\order_3506559.pdf"
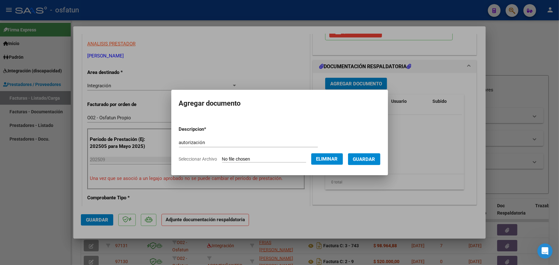
click at [363, 161] on span "Guardar" at bounding box center [364, 159] width 22 height 6
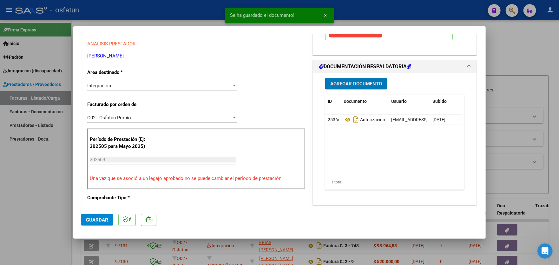
click at [350, 85] on span "Agregar Documento" at bounding box center [356, 84] width 52 height 6
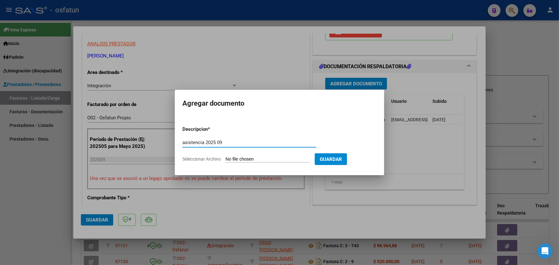
type input "asistencia 2025 09"
click at [283, 156] on app-file-uploader "Seleccionar Archivo" at bounding box center [248, 159] width 132 height 6
click at [274, 158] on input "Seleccionar Archivo" at bounding box center [268, 159] width 84 height 6
type input "C:\fakepath\ASISTENCIA-PSICOPEDAG.pdf"
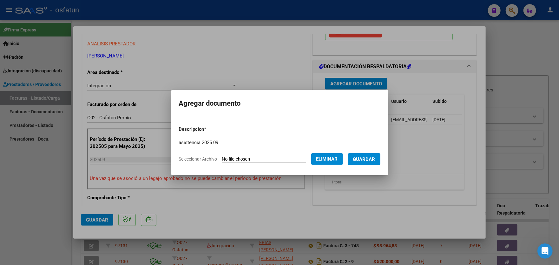
click at [374, 160] on span "Guardar" at bounding box center [364, 159] width 22 height 6
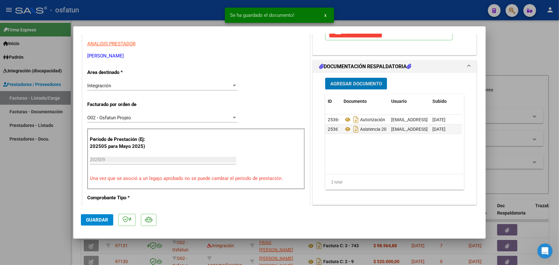
click at [92, 219] on span "Guardar" at bounding box center [97, 220] width 22 height 6
click at [26, 173] on div at bounding box center [279, 132] width 559 height 265
type input "$ 0,00"
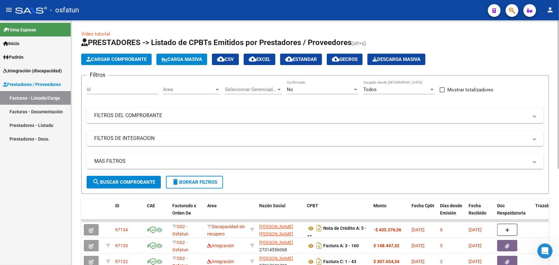
click at [130, 60] on span "Cargar Comprobante" at bounding box center [116, 59] width 60 height 6
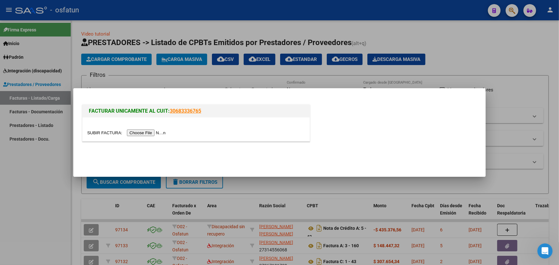
click at [144, 133] on input "file" at bounding box center [127, 132] width 80 height 7
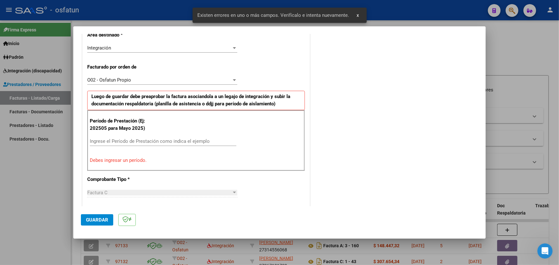
scroll to position [166, 0]
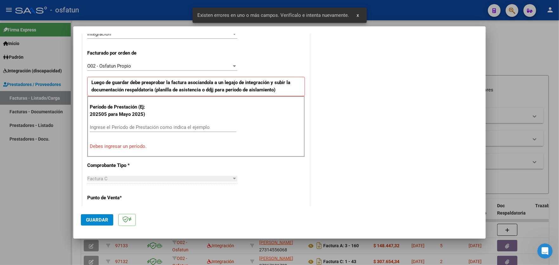
click at [137, 124] on input "Ingrese el Período de Prestación como indica el ejemplo" at bounding box center [163, 127] width 147 height 6
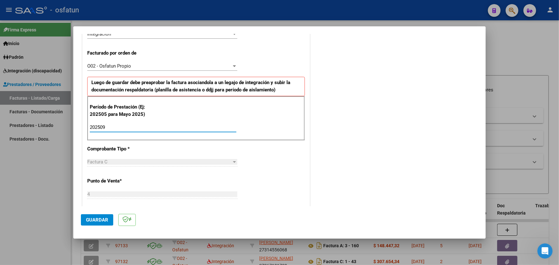
type input "202509"
click at [96, 217] on span "Guardar" at bounding box center [97, 220] width 22 height 6
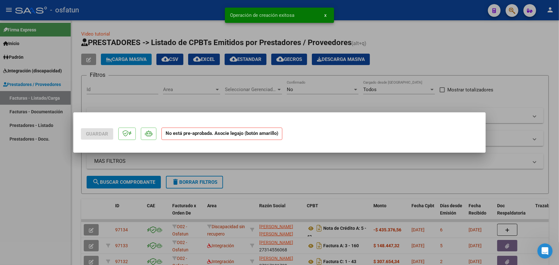
scroll to position [0, 0]
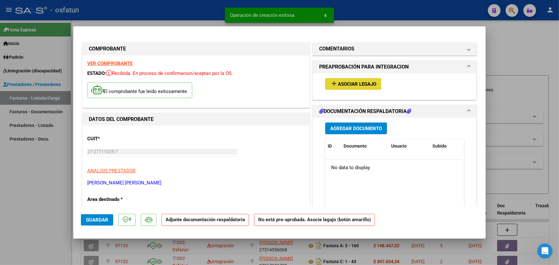
click at [361, 82] on span "Asociar Legajo" at bounding box center [357, 84] width 38 height 6
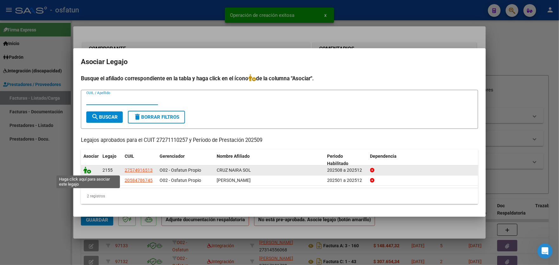
click at [88, 172] on icon at bounding box center [87, 170] width 8 height 7
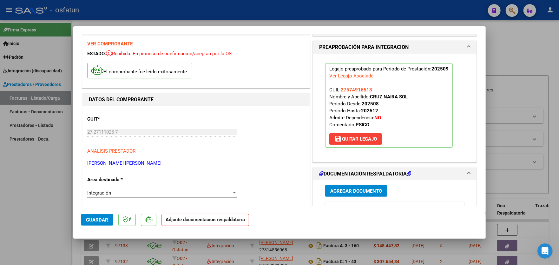
scroll to position [63, 0]
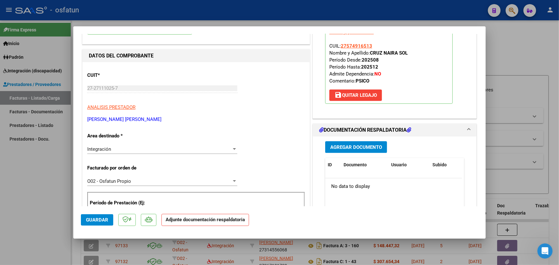
click at [357, 147] on span "Agregar Documento" at bounding box center [356, 147] width 52 height 6
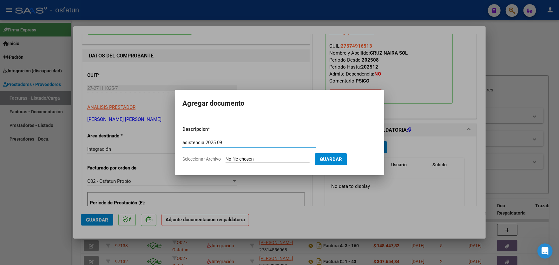
type input "asistencia 2025 09"
click at [250, 157] on input "Seleccionar Archivo" at bounding box center [268, 159] width 84 height 6
type input "C:\fakepath\[PERSON_NAME] Sol- Psicologia- septiembre 2025-3.pdf"
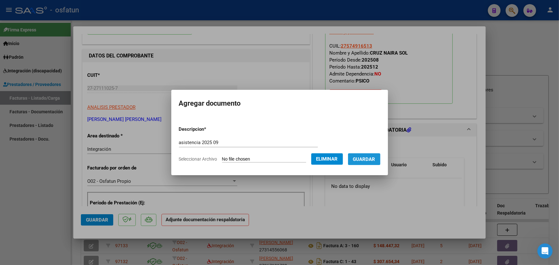
click at [373, 158] on span "Guardar" at bounding box center [364, 159] width 22 height 6
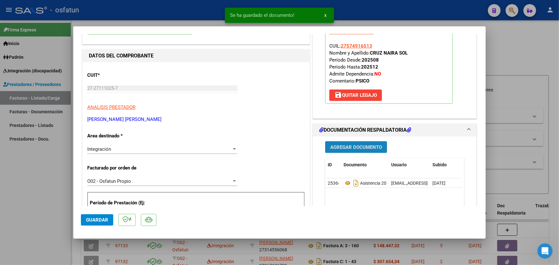
click at [354, 146] on span "Agregar Documento" at bounding box center [356, 147] width 52 height 6
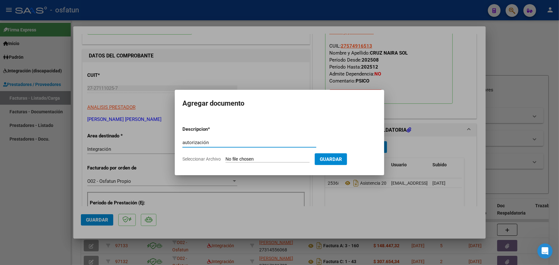
type input "autorización"
click at [285, 156] on input "Seleccionar Archivo" at bounding box center [268, 159] width 84 height 6
type input "C:\fakepath\order_3506557.pdf"
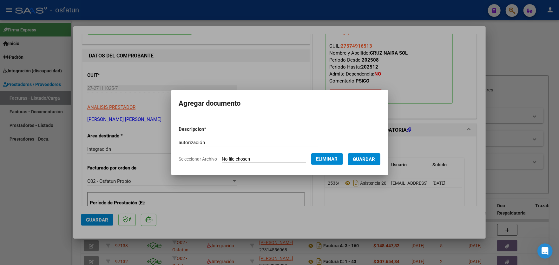
click at [366, 158] on span "Guardar" at bounding box center [364, 159] width 22 height 6
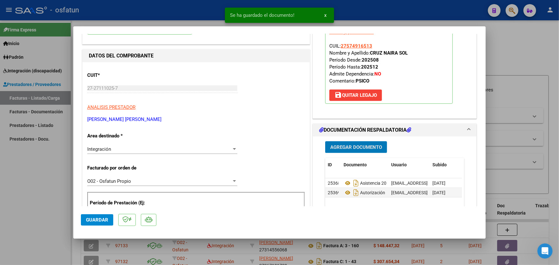
click at [95, 219] on span "Guardar" at bounding box center [97, 220] width 22 height 6
click at [17, 199] on div at bounding box center [279, 132] width 559 height 265
type input "$ 0,00"
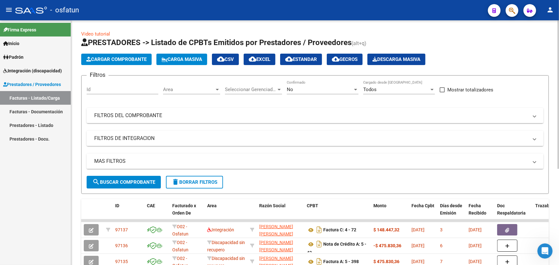
click at [136, 60] on span "Cargar Comprobante" at bounding box center [116, 59] width 60 height 6
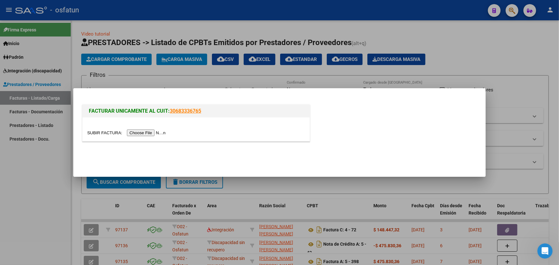
click at [156, 134] on input "file" at bounding box center [127, 132] width 80 height 7
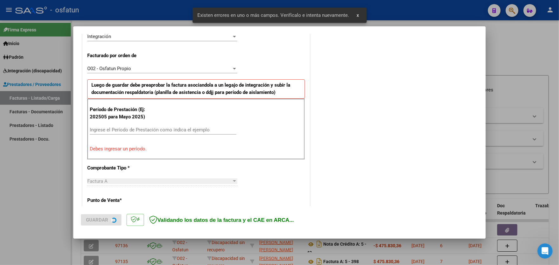
scroll to position [166, 0]
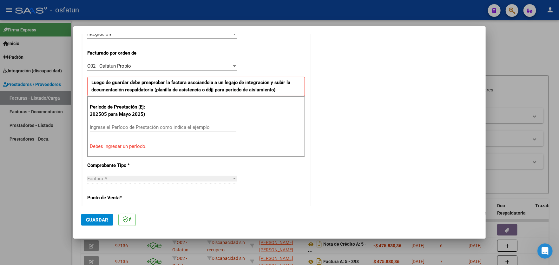
click at [183, 125] on input "Ingrese el Período de Prestación como indica el ejemplo" at bounding box center [163, 127] width 147 height 6
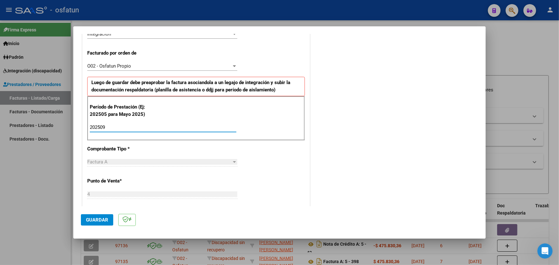
type input "202509"
click at [91, 220] on span "Guardar" at bounding box center [97, 220] width 22 height 6
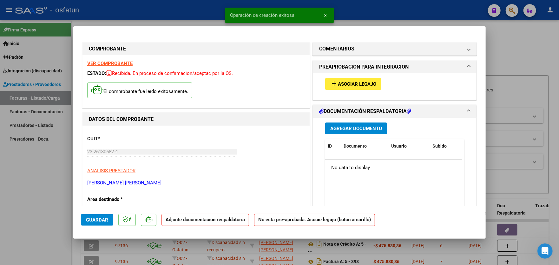
click at [357, 81] on span "Asociar Legajo" at bounding box center [357, 84] width 38 height 6
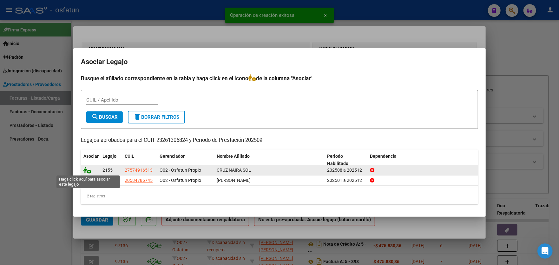
click at [88, 172] on icon at bounding box center [87, 170] width 8 height 7
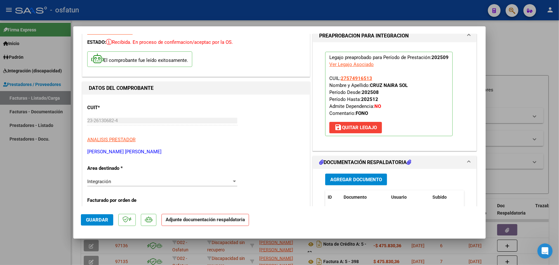
scroll to position [32, 0]
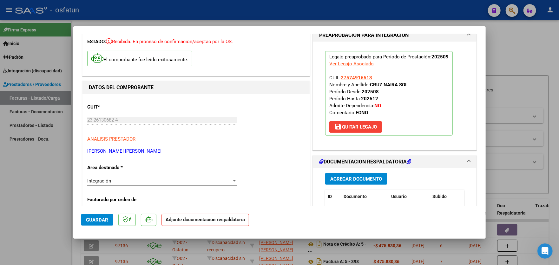
click at [352, 179] on span "Agregar Documento" at bounding box center [356, 179] width 52 height 6
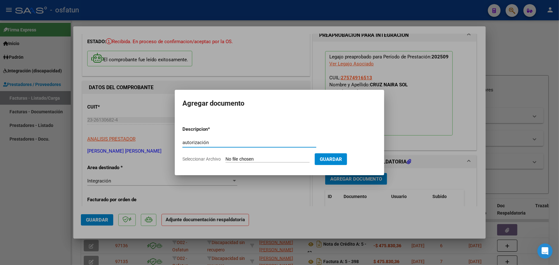
type input "autorización"
click at [300, 158] on input "Seleccionar Archivo" at bounding box center [268, 159] width 84 height 6
type input "C:\fakepath\[PERSON_NAME]- Fonoaudiologia- Septiembre 2025-2.pdf"
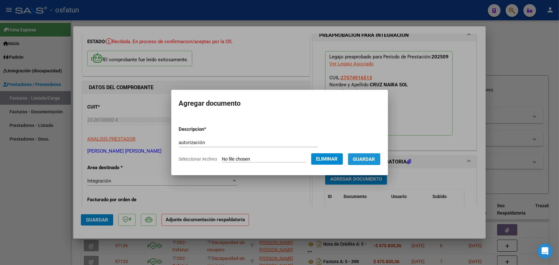
click at [368, 157] on span "Guardar" at bounding box center [364, 159] width 22 height 6
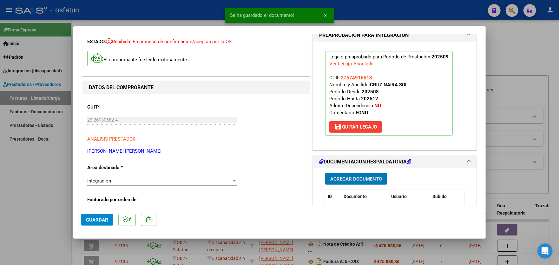
click at [364, 178] on span "Agregar Documento" at bounding box center [356, 179] width 52 height 6
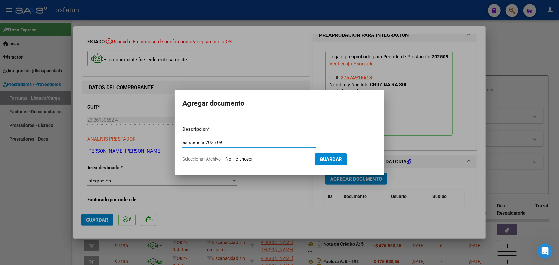
type input "asistencia 2025 09"
click at [282, 157] on input "Seleccionar Archivo" at bounding box center [268, 159] width 84 height 6
type input "C:\fakepath\[PERSON_NAME]- Fonoaudiologia- Septiembre 2025-3.pdf"
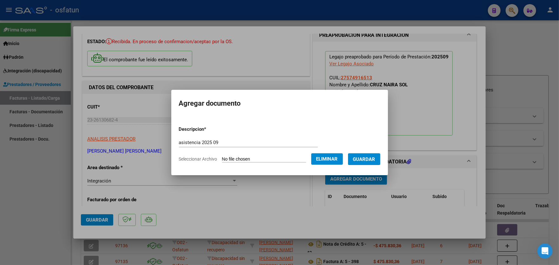
click at [370, 156] on span "Guardar" at bounding box center [364, 159] width 22 height 6
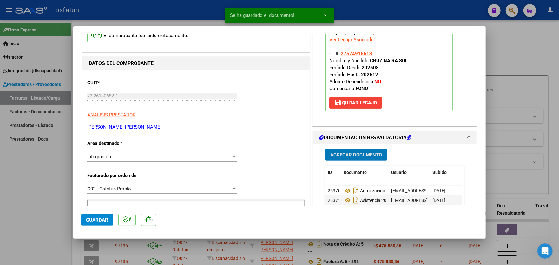
scroll to position [127, 0]
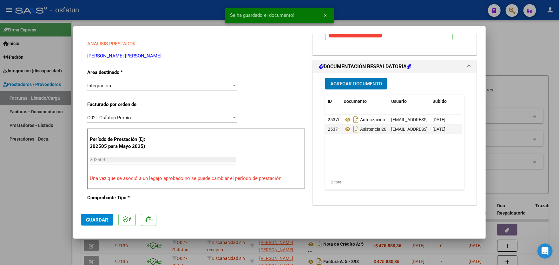
click at [93, 219] on span "Guardar" at bounding box center [97, 220] width 22 height 6
click at [28, 164] on div at bounding box center [279, 132] width 559 height 265
type input "$ 0,00"
